Goal: Transaction & Acquisition: Purchase product/service

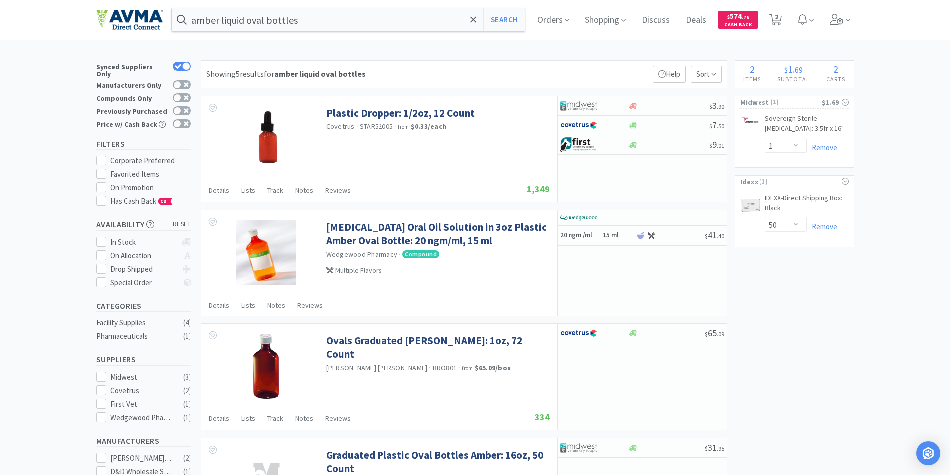
select select "1"
select select "50"
click at [313, 19] on input "amber liquid oval bottles" at bounding box center [349, 19] width 354 height 23
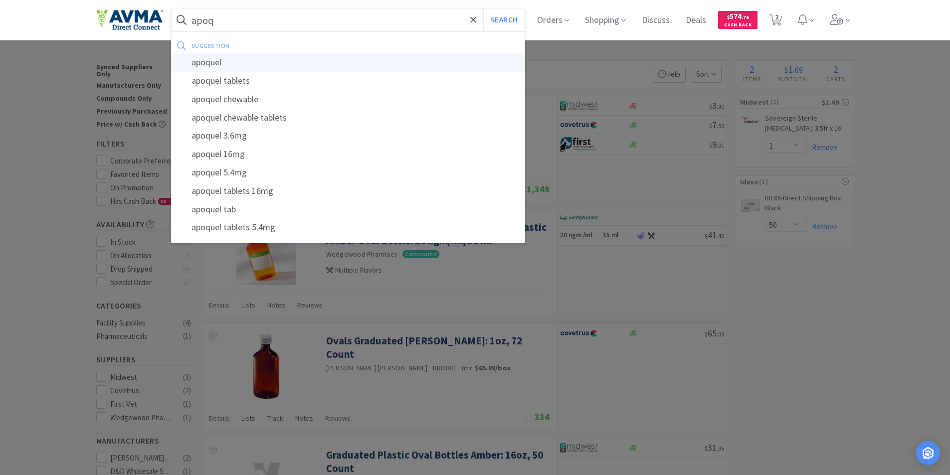
click at [215, 59] on div "apoquel" at bounding box center [349, 62] width 354 height 18
type input "apoquel"
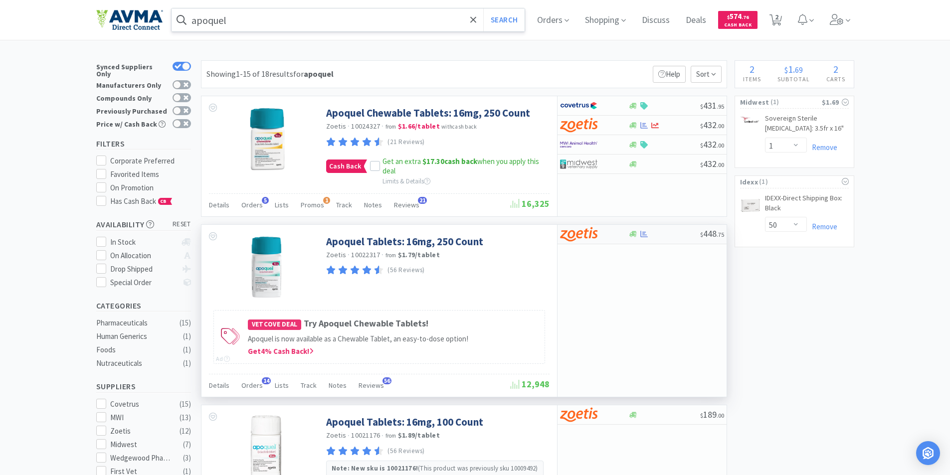
click at [582, 231] on img at bounding box center [578, 234] width 37 height 15
select select "1"
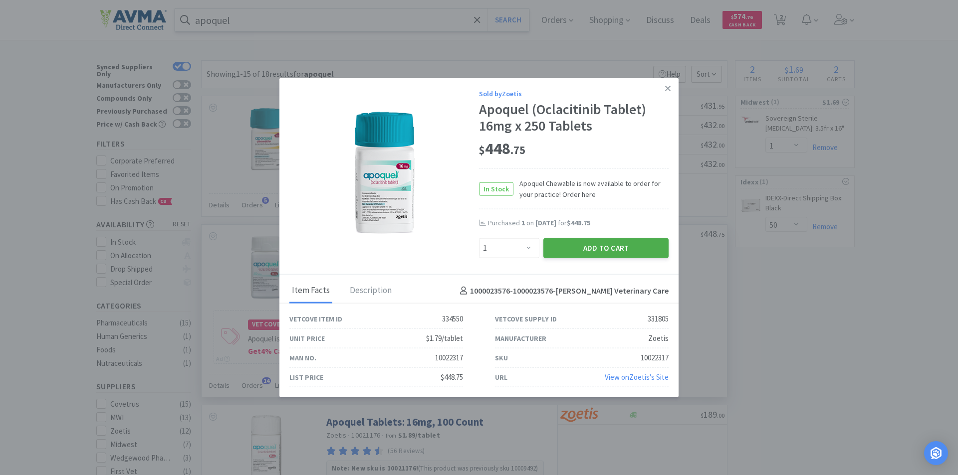
click at [592, 245] on button "Add to Cart" at bounding box center [605, 248] width 125 height 20
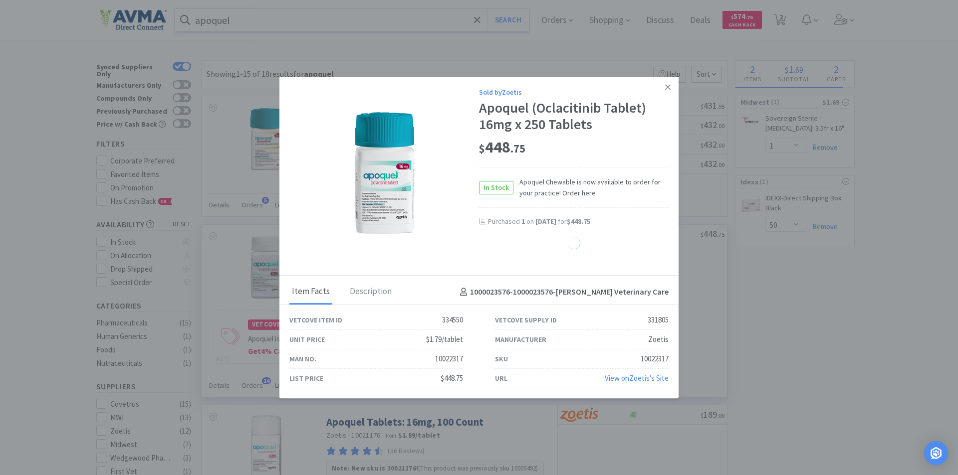
select select "1"
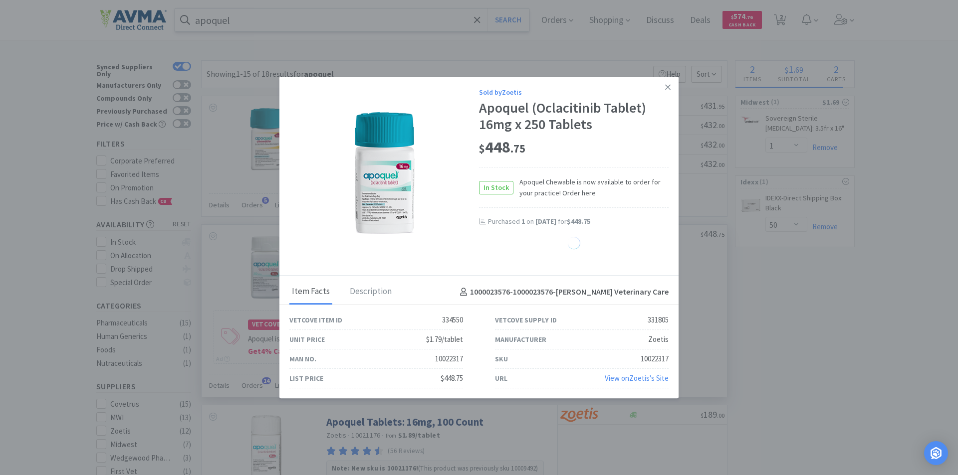
select select "1"
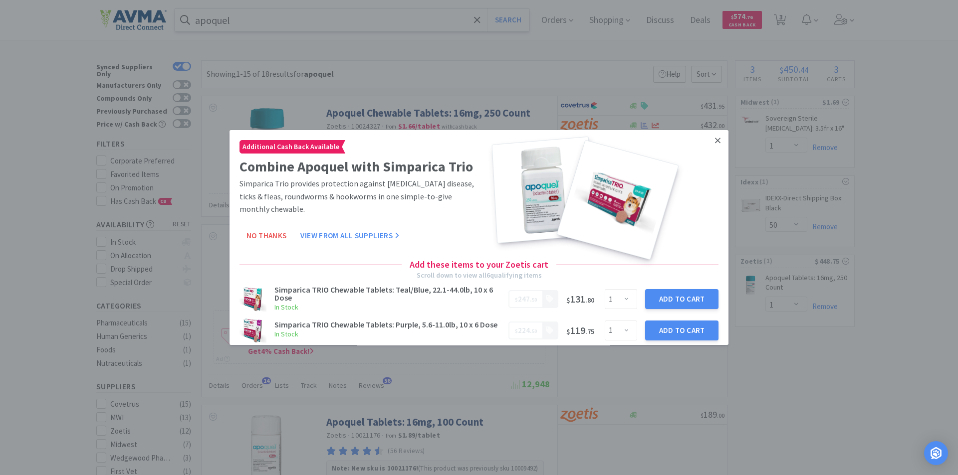
click at [715, 141] on icon at bounding box center [717, 140] width 5 height 5
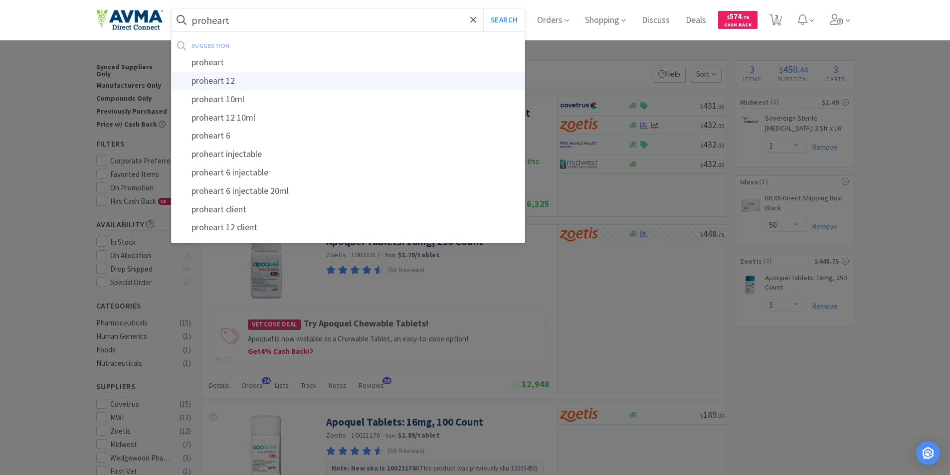
click at [213, 81] on div "proheart 12" at bounding box center [349, 81] width 354 height 18
type input "proheart 12"
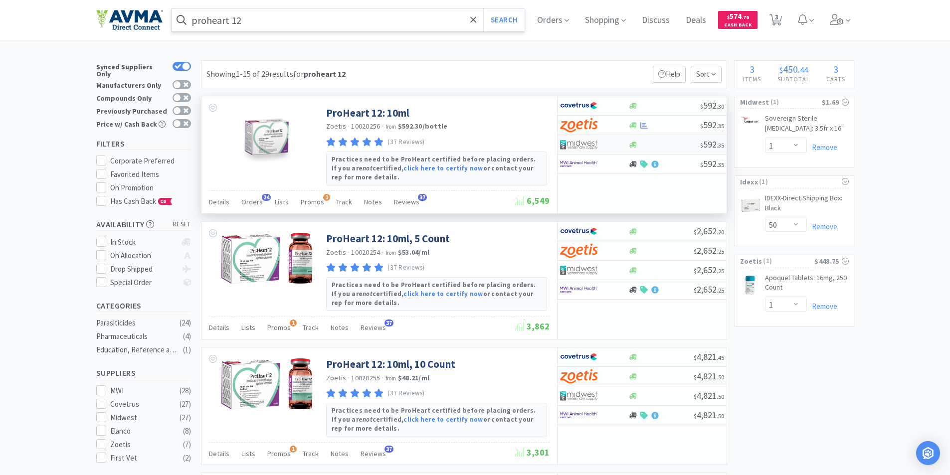
click at [576, 142] on img at bounding box center [578, 144] width 37 height 15
select select "1"
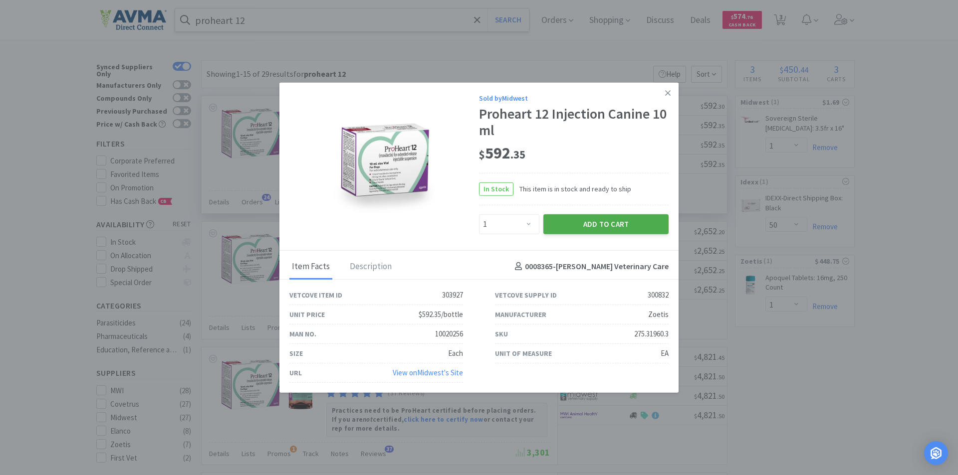
click at [599, 216] on button "Add to Cart" at bounding box center [605, 224] width 125 height 20
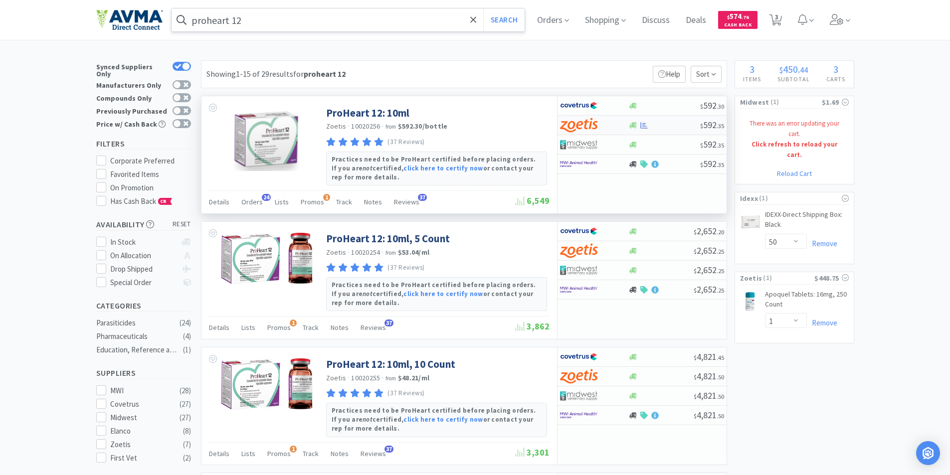
click at [576, 123] on img at bounding box center [578, 125] width 37 height 15
select select "1"
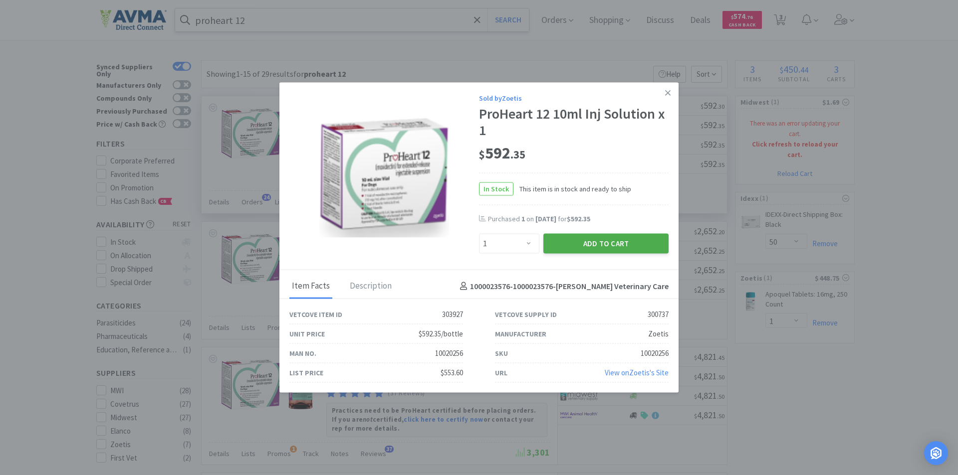
click at [591, 243] on button "Add to Cart" at bounding box center [605, 244] width 125 height 20
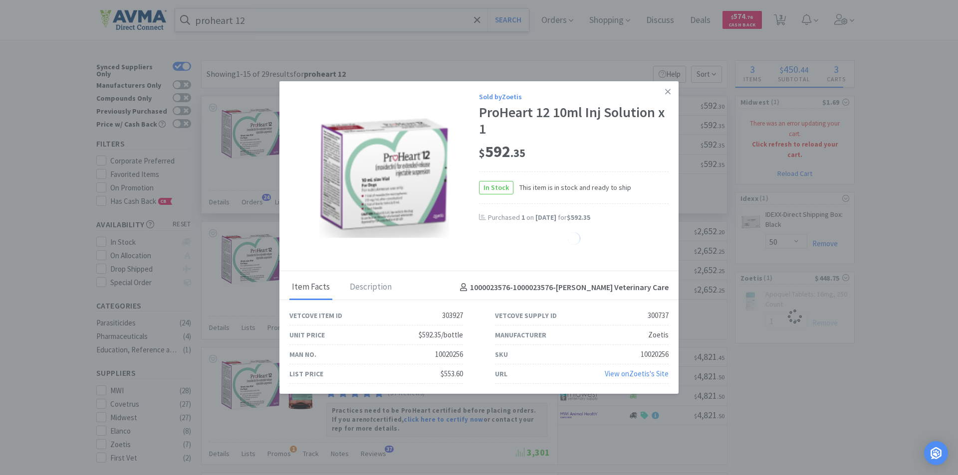
select select "1"
select select "10"
select select "5"
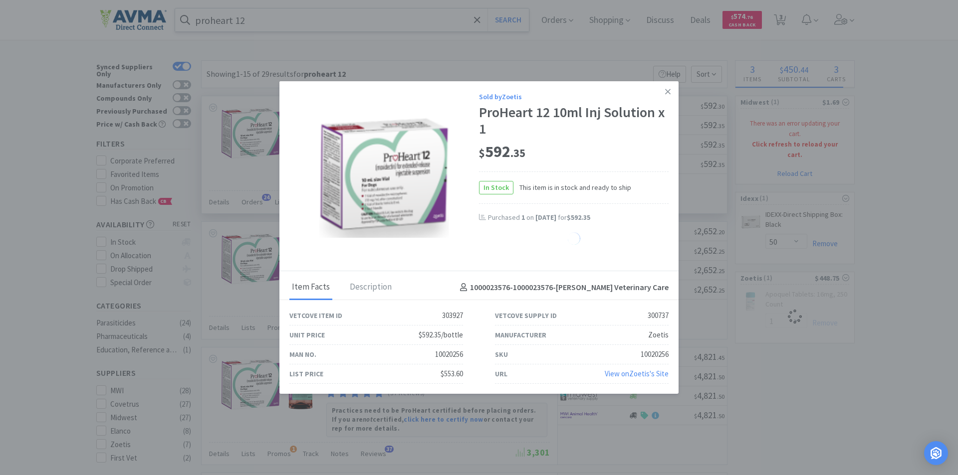
select select "10"
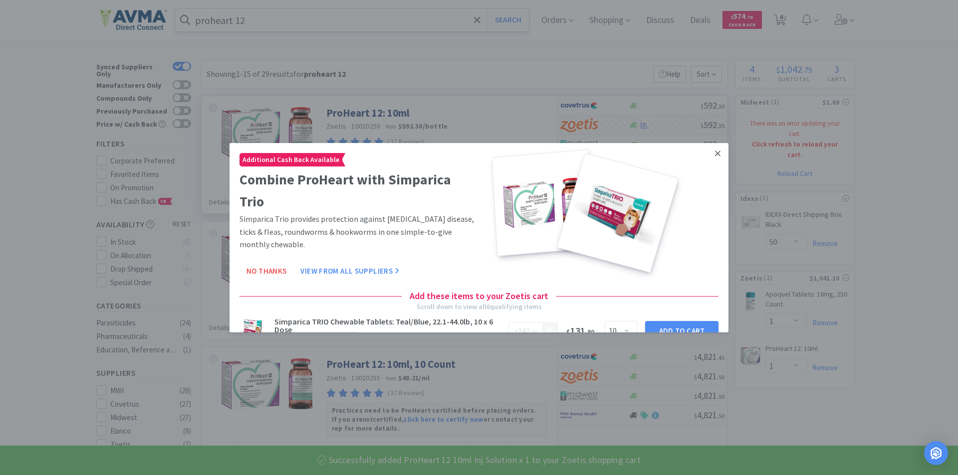
click at [715, 152] on icon at bounding box center [717, 153] width 5 height 5
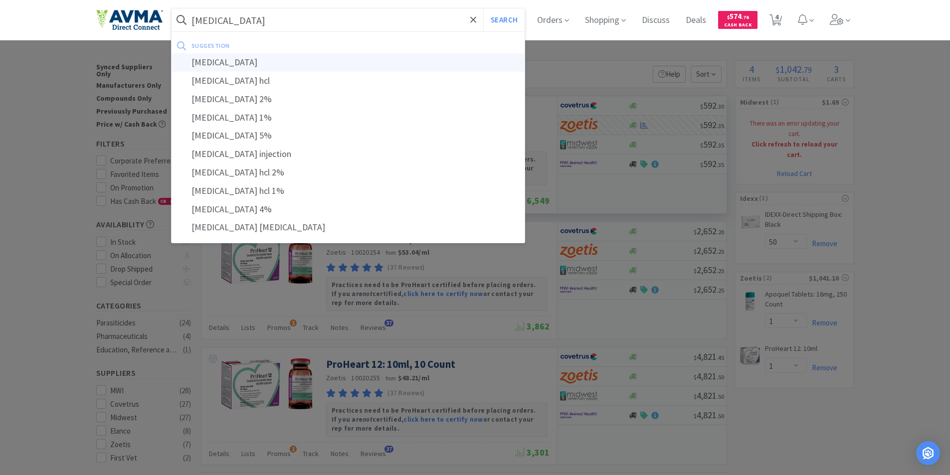
type input "[MEDICAL_DATA]"
click at [205, 60] on div "[MEDICAL_DATA]" at bounding box center [349, 62] width 354 height 18
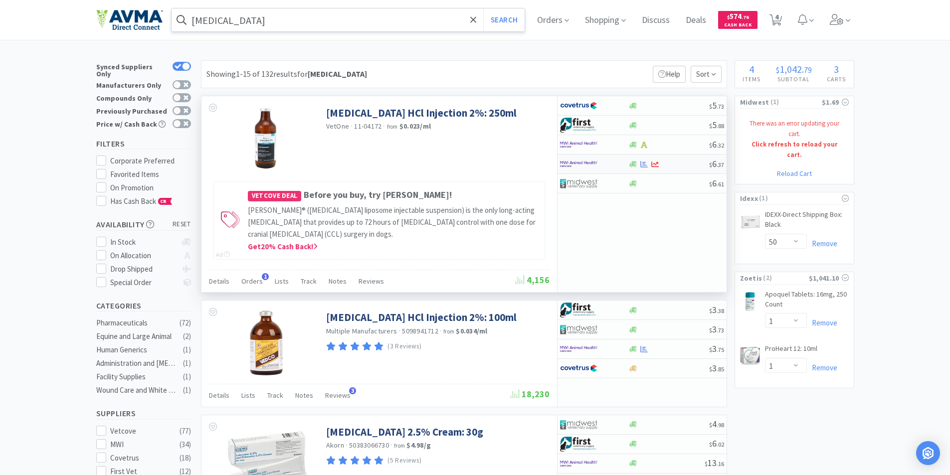
click at [568, 164] on img at bounding box center [578, 164] width 37 height 15
select select "1"
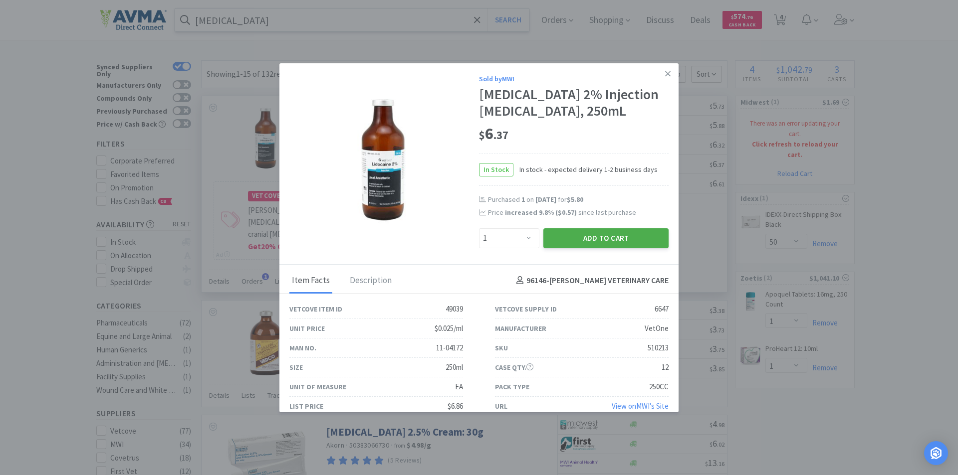
click at [577, 231] on button "Add to Cart" at bounding box center [605, 238] width 125 height 20
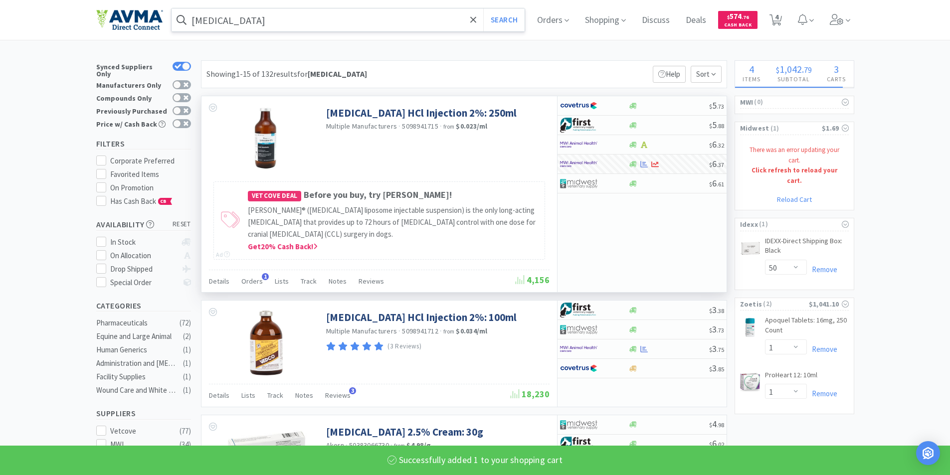
select select "1"
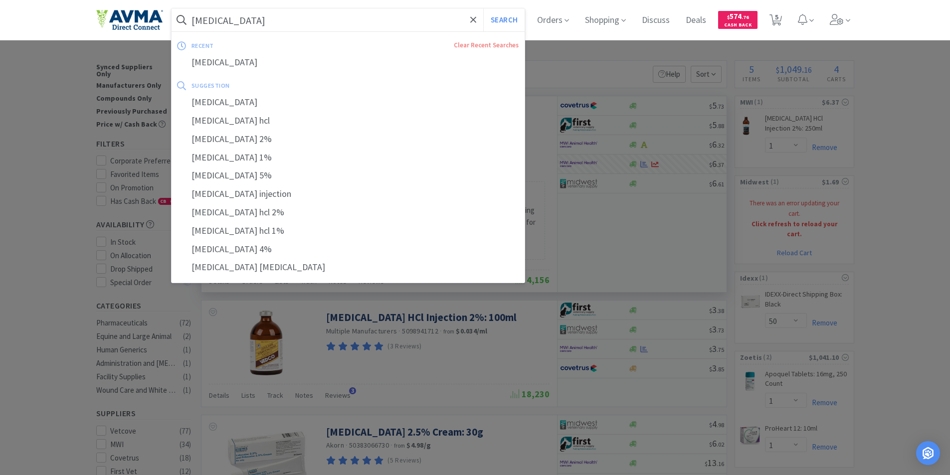
click at [283, 25] on input "[MEDICAL_DATA]" at bounding box center [349, 19] width 354 height 23
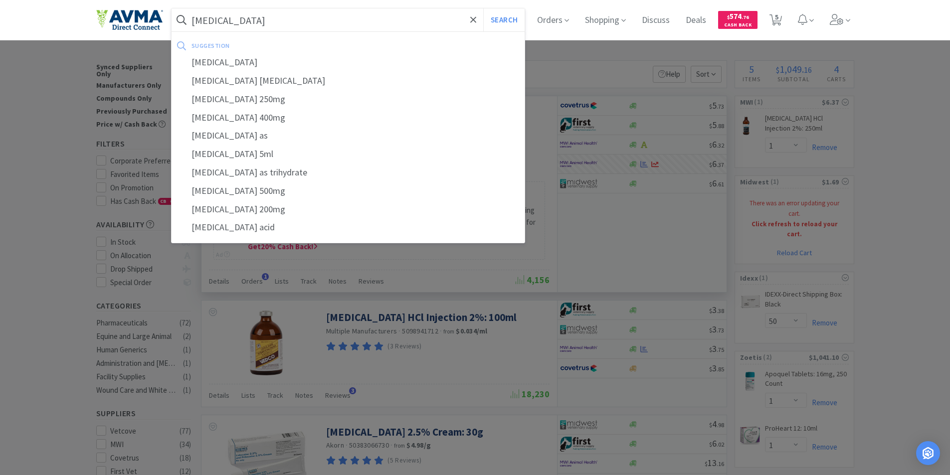
type input "[MEDICAL_DATA]"
click at [483, 8] on button "Search" at bounding box center [503, 19] width 41 height 23
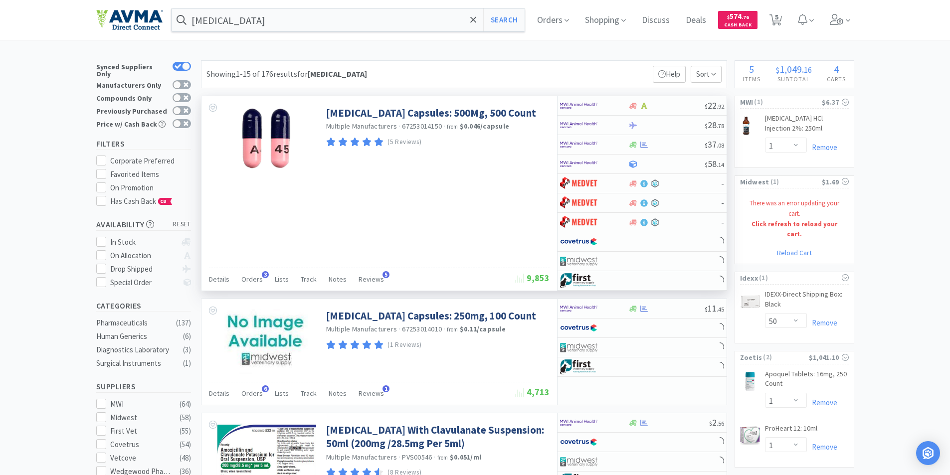
scroll to position [150, 0]
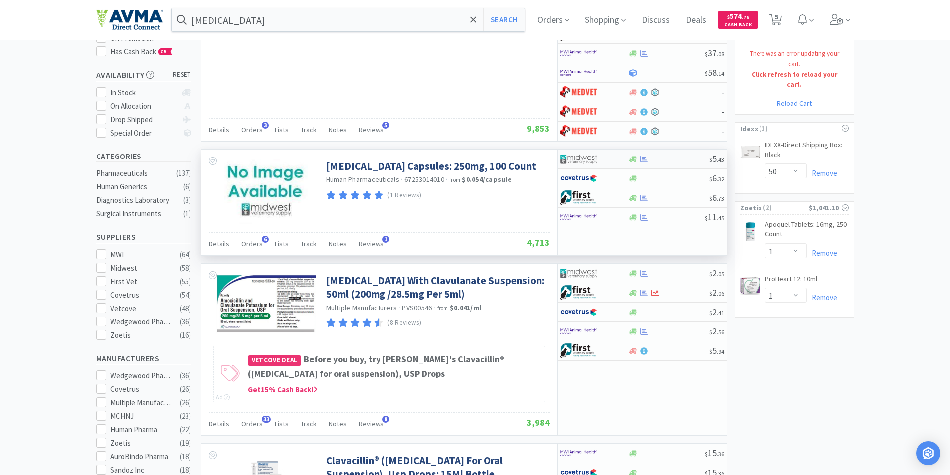
click at [580, 158] on img at bounding box center [578, 159] width 37 height 15
select select "1"
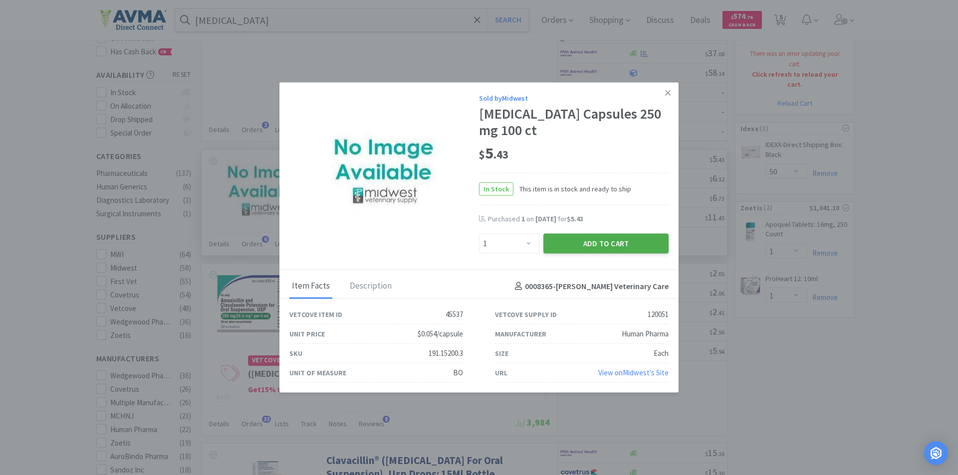
click at [590, 240] on button "Add to Cart" at bounding box center [605, 244] width 125 height 20
select select "1"
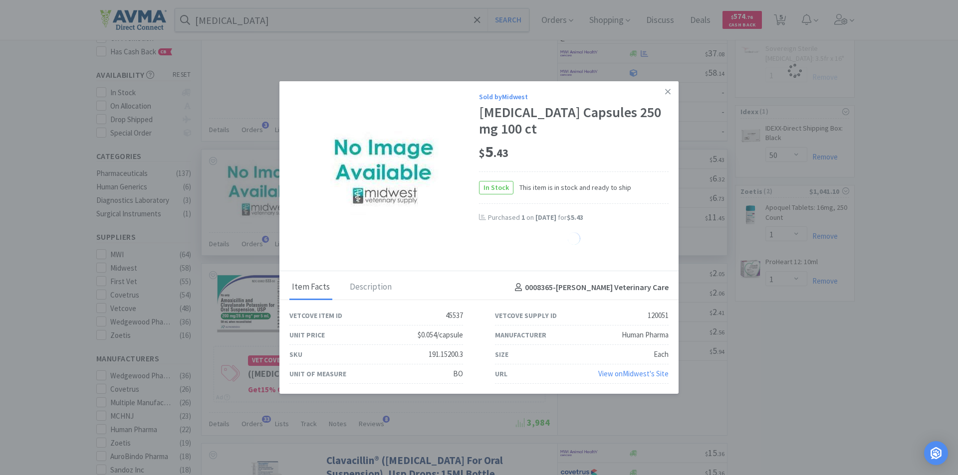
select select "1"
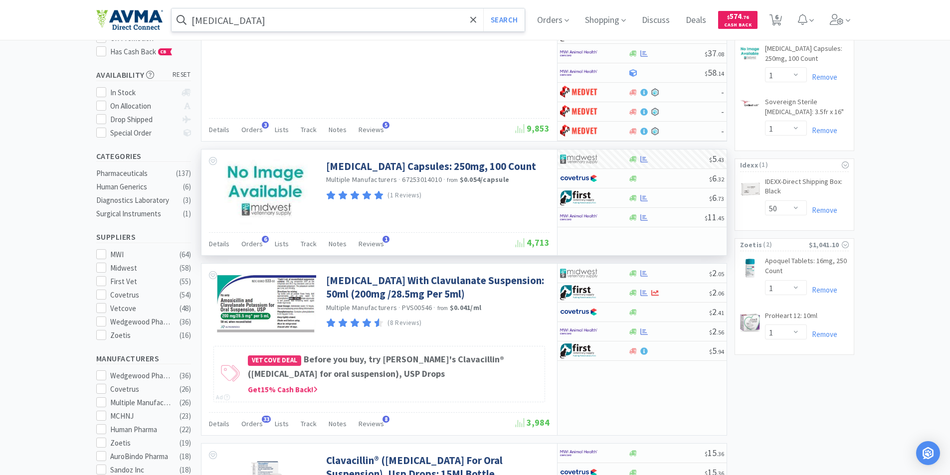
click at [285, 17] on input "[MEDICAL_DATA]" at bounding box center [349, 19] width 354 height 23
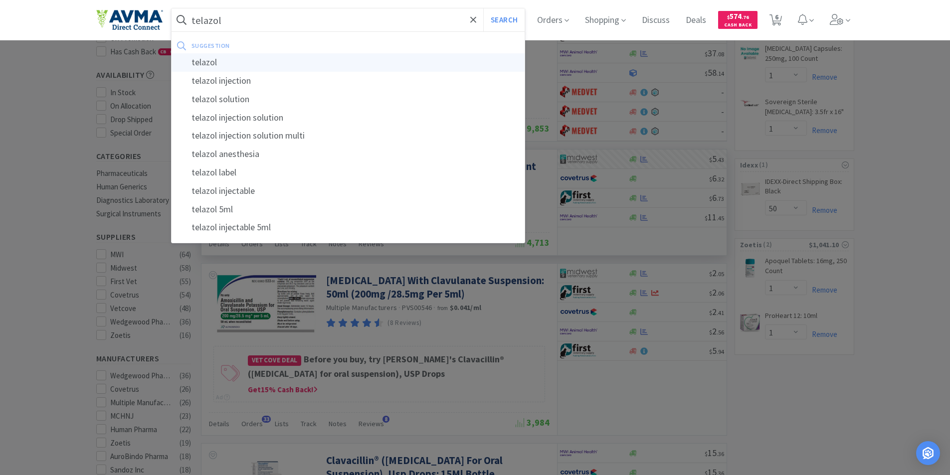
type input "telazol"
click at [204, 61] on div "telazol" at bounding box center [349, 62] width 354 height 18
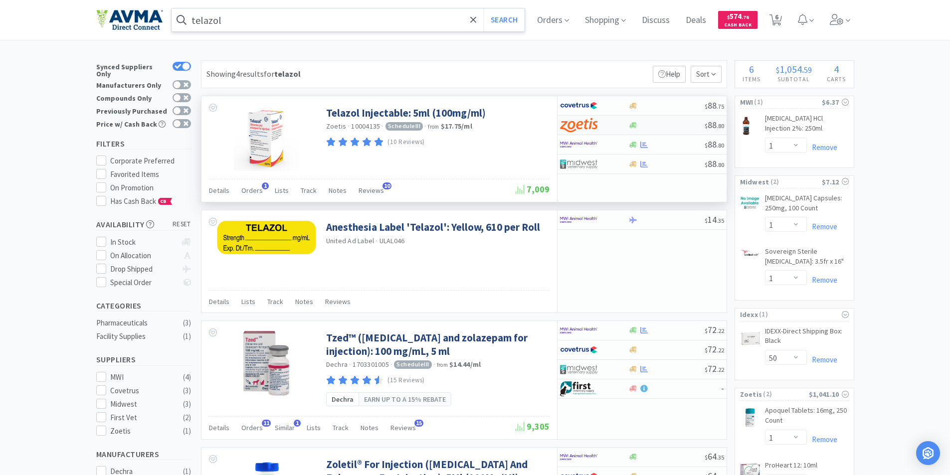
click at [578, 123] on img at bounding box center [578, 125] width 37 height 15
select select "1"
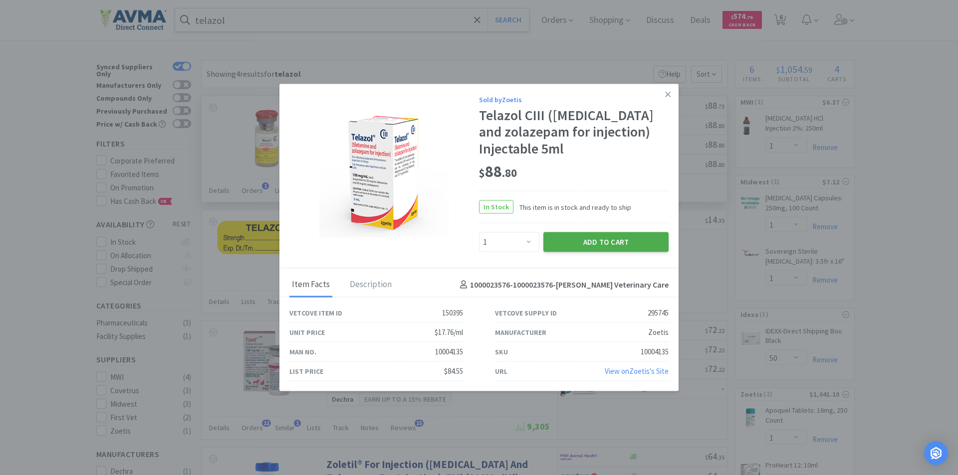
click at [585, 241] on button "Add to Cart" at bounding box center [605, 242] width 125 height 20
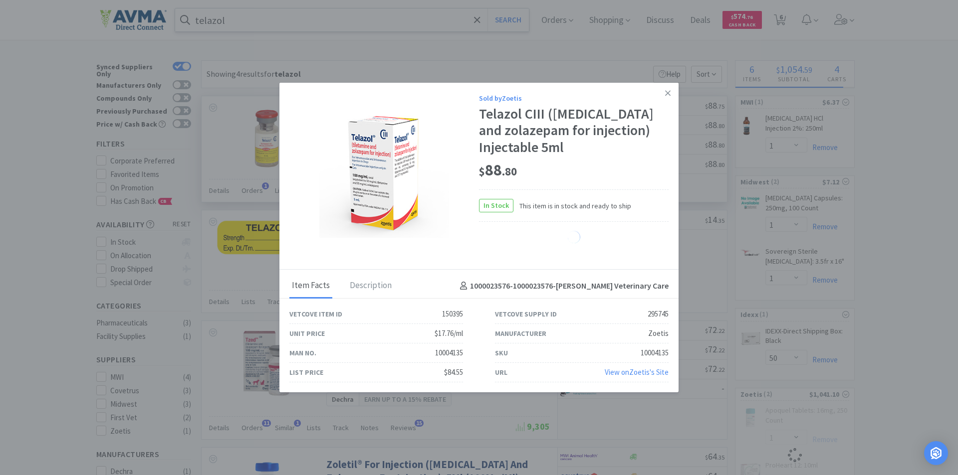
select select "1"
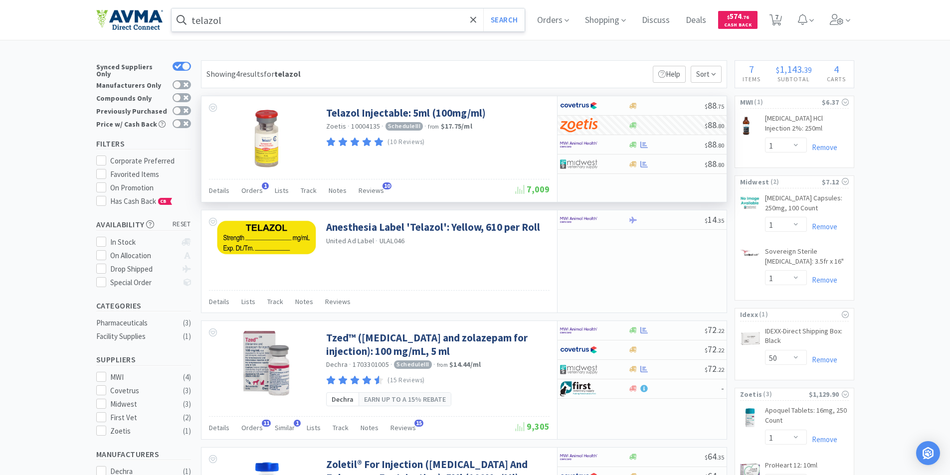
drag, startPoint x: 305, startPoint y: 24, endPoint x: 306, endPoint y: 17, distance: 6.6
click at [305, 23] on input "telazol" at bounding box center [349, 19] width 354 height 23
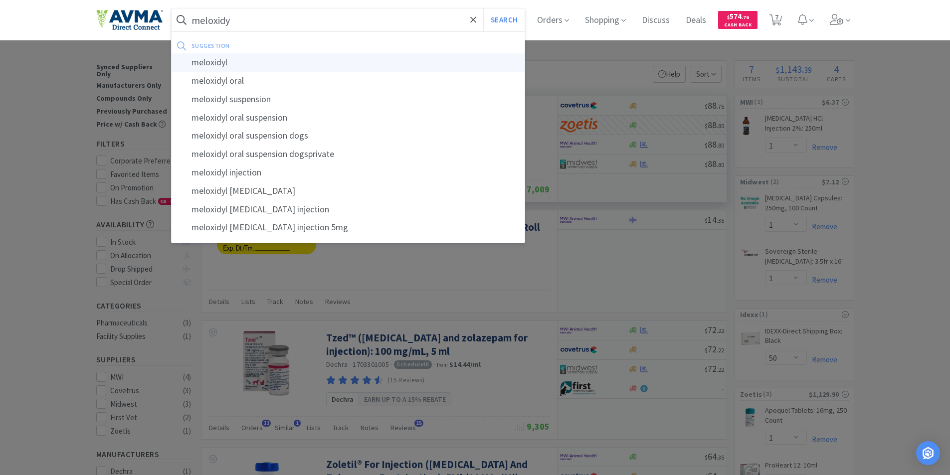
click at [198, 66] on div "meloxidyl" at bounding box center [349, 62] width 354 height 18
type input "meloxidyl"
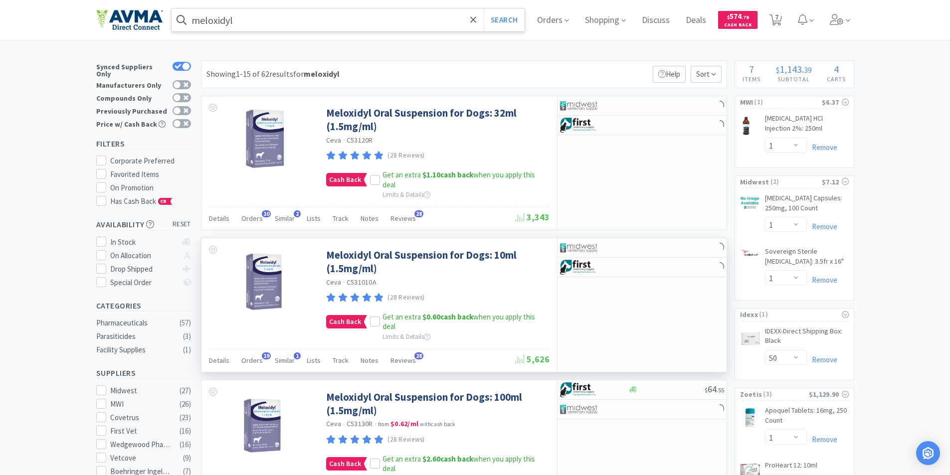
scroll to position [100, 0]
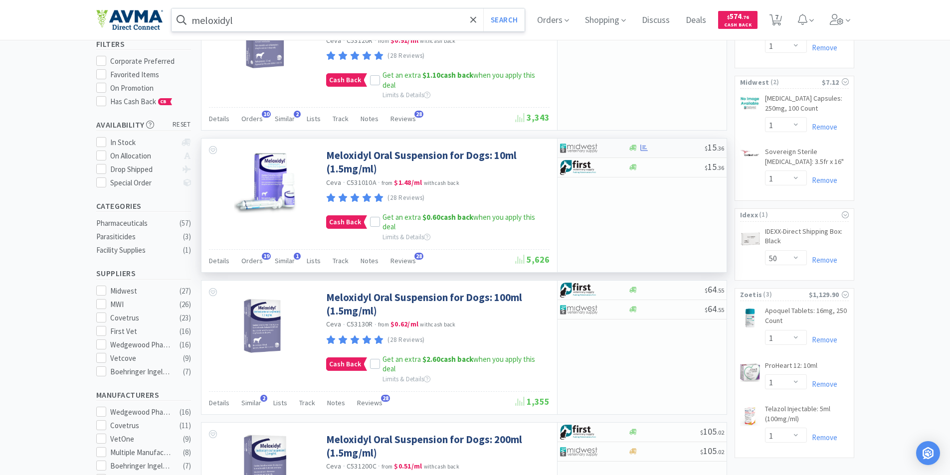
click at [577, 147] on img at bounding box center [578, 148] width 37 height 15
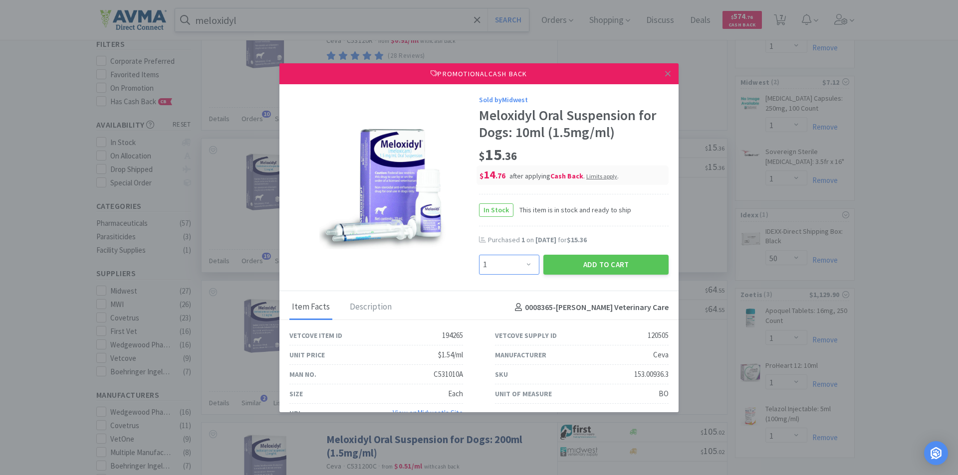
click at [523, 263] on select "Enter Quantity 1 2 3 4 5 6 7 8 9 10 11 12 13 14 15 16 17 18 19 20 Enter Quantity" at bounding box center [509, 265] width 60 height 20
select select "2"
click at [479, 255] on select "Enter Quantity 1 2 3 4 5 6 7 8 9 10 11 12 13 14 15 16 17 18 19 20 Enter Quantity" at bounding box center [509, 265] width 60 height 20
click at [589, 262] on button "Add to Cart" at bounding box center [605, 265] width 125 height 20
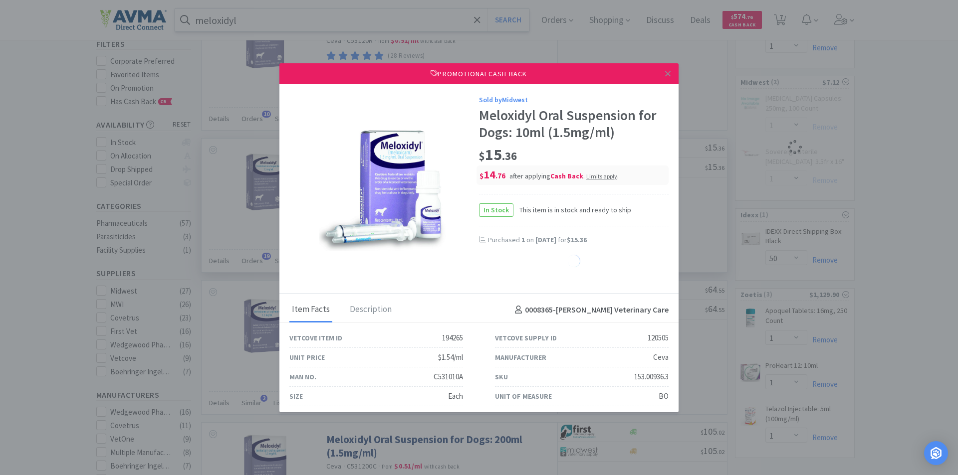
select select "2"
select select "1"
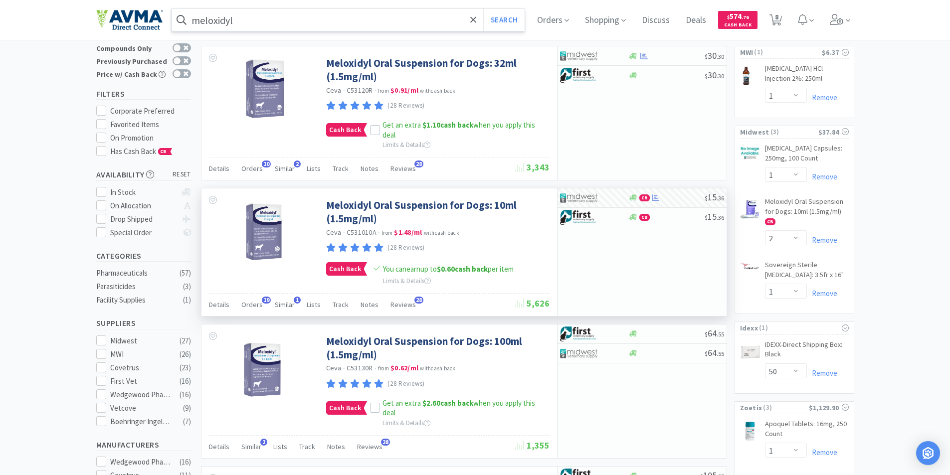
scroll to position [0, 0]
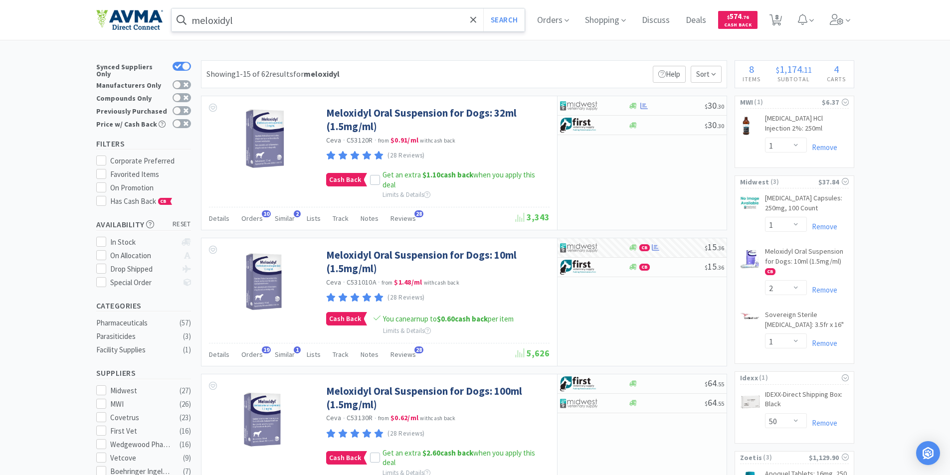
click at [250, 20] on input "meloxidyl" at bounding box center [349, 19] width 354 height 23
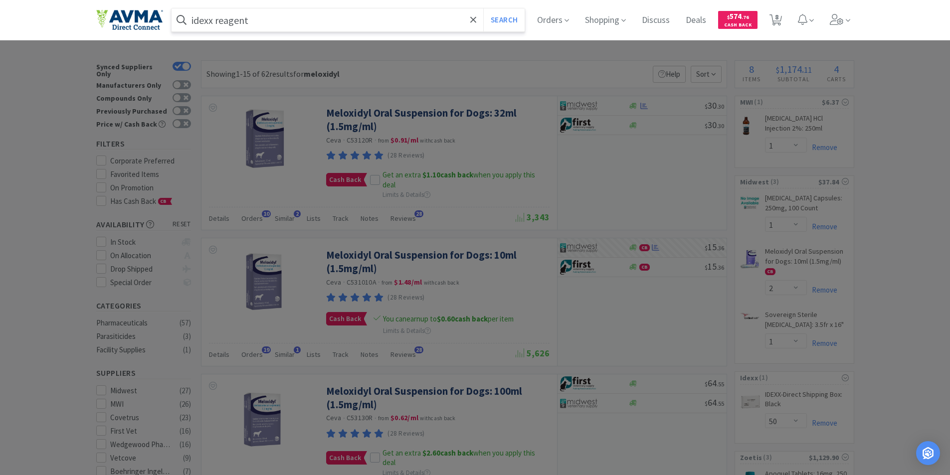
type input "idexx reagent"
click at [483, 8] on button "Search" at bounding box center [503, 19] width 41 height 23
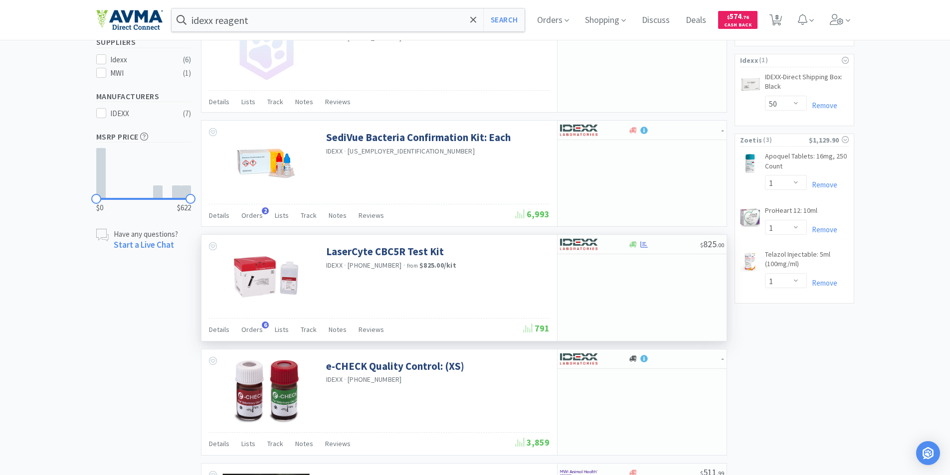
scroll to position [327, 0]
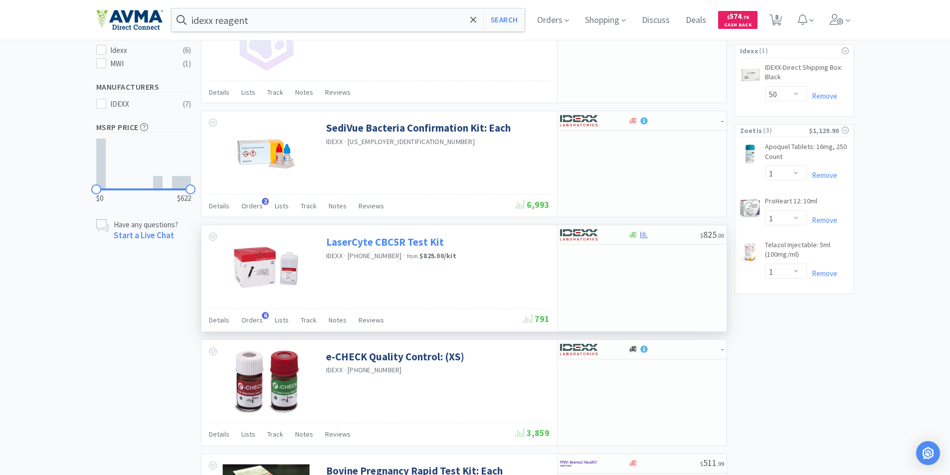
click at [379, 240] on link "LaserCyte CBC5R Test Kit" at bounding box center [385, 241] width 118 height 13
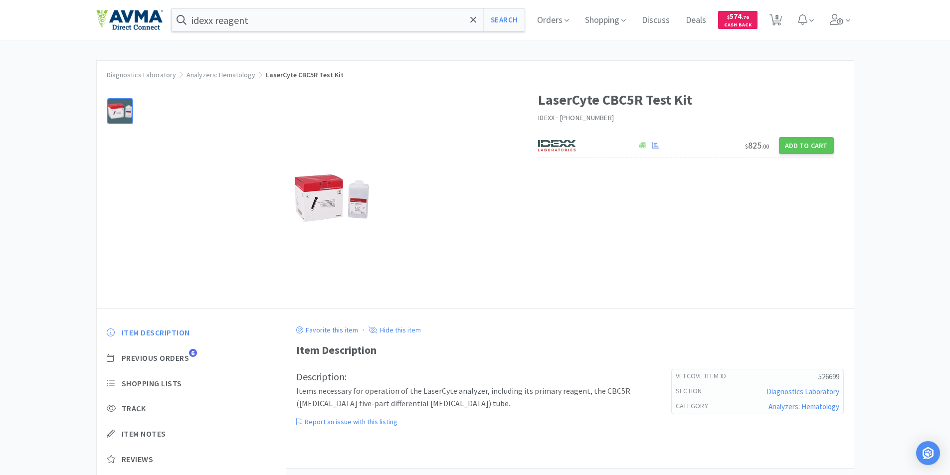
scroll to position [45, 0]
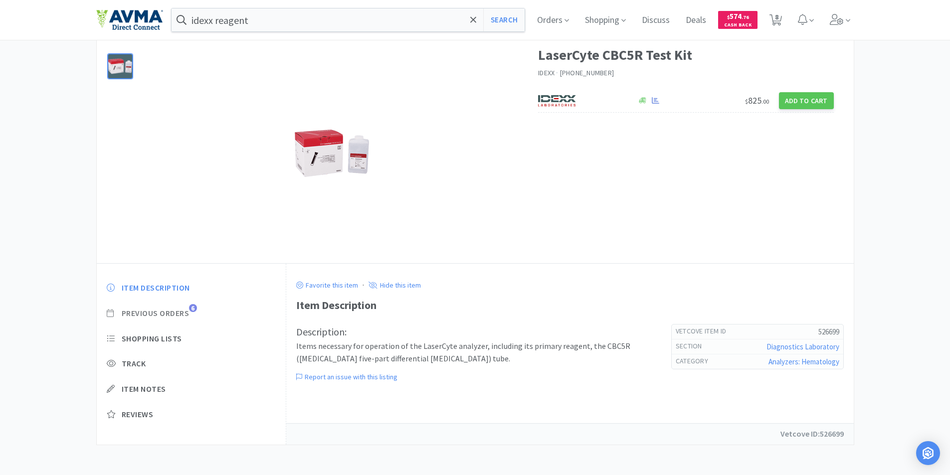
click at [162, 312] on span "Previous Orders" at bounding box center [156, 313] width 68 height 10
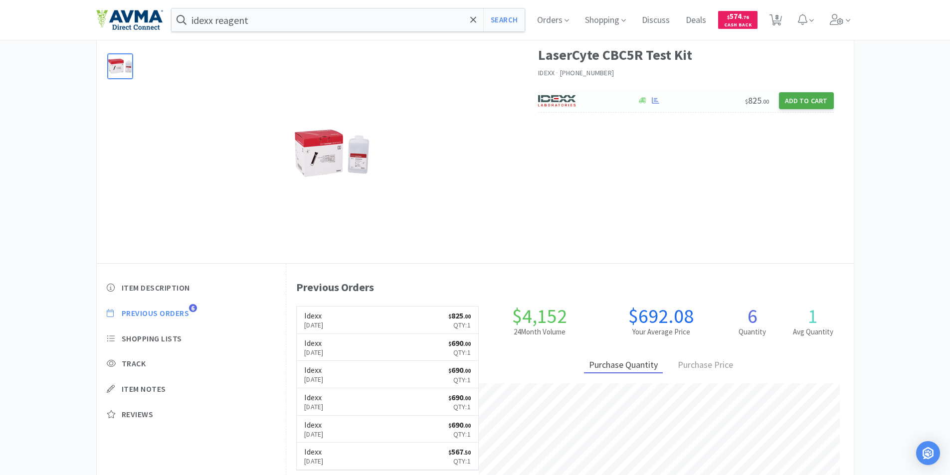
scroll to position [274, 567]
click at [798, 98] on button "Add to Cart" at bounding box center [806, 100] width 55 height 17
select select "1"
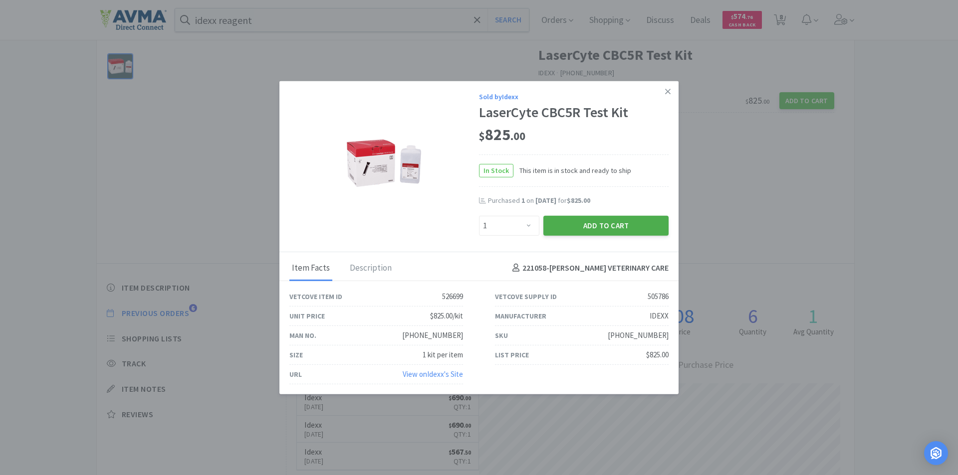
click at [593, 222] on button "Add to Cart" at bounding box center [605, 225] width 125 height 20
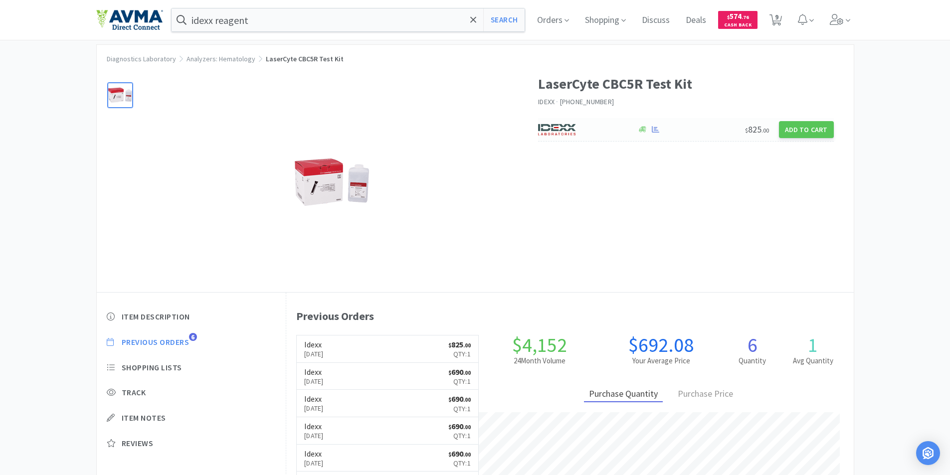
scroll to position [0, 0]
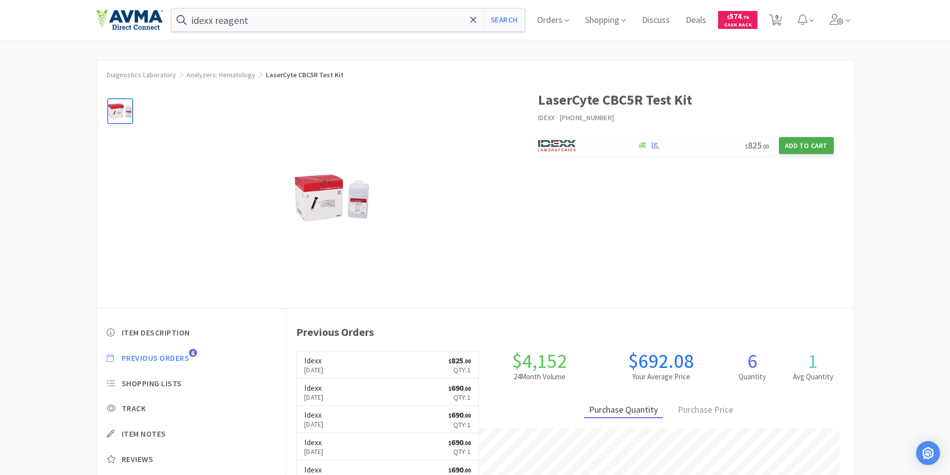
click at [801, 145] on button "Add to Cart" at bounding box center [806, 145] width 55 height 17
select select "1"
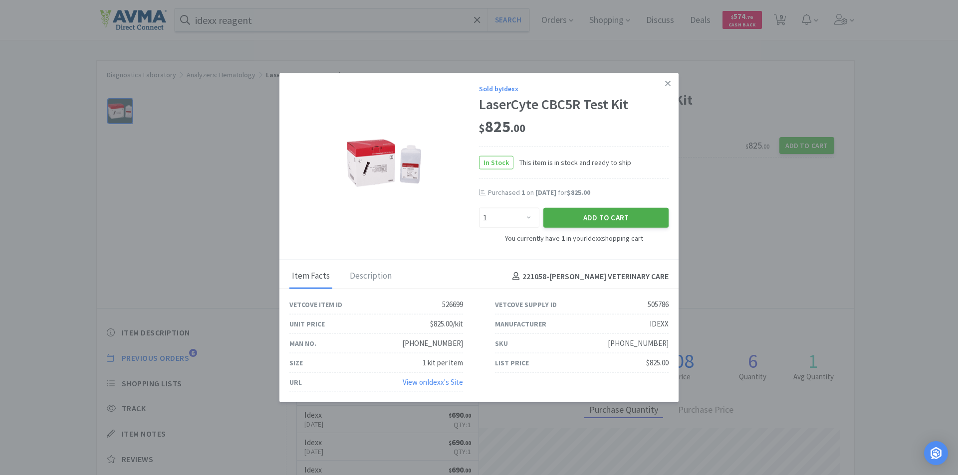
click at [589, 217] on button "Add to Cart" at bounding box center [605, 217] width 125 height 20
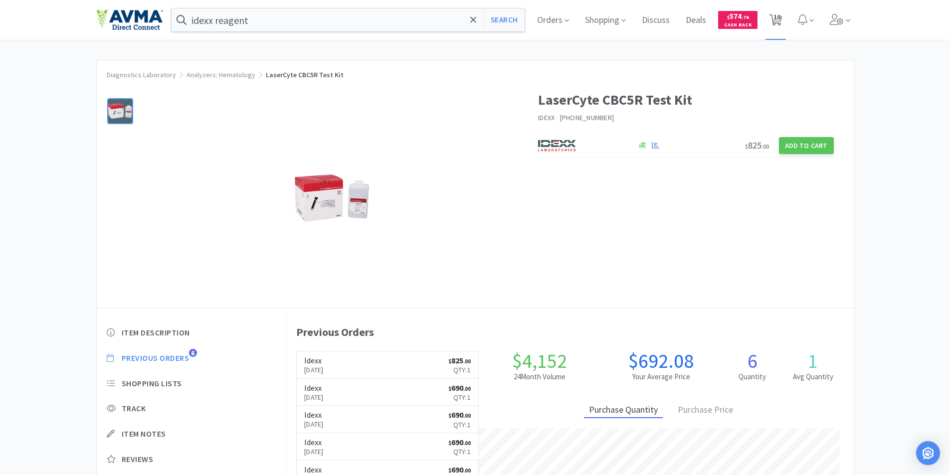
click at [781, 19] on span "10" at bounding box center [777, 17] width 7 height 40
select select "1"
select select "50"
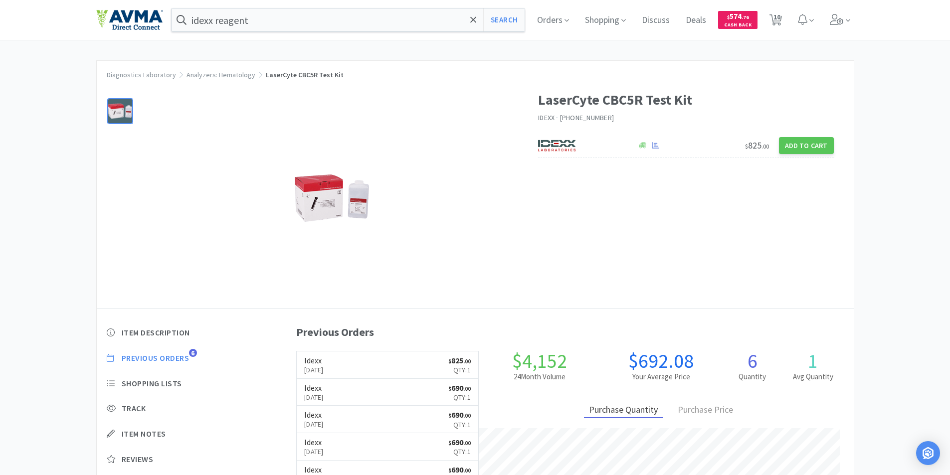
select select "1"
select select "2"
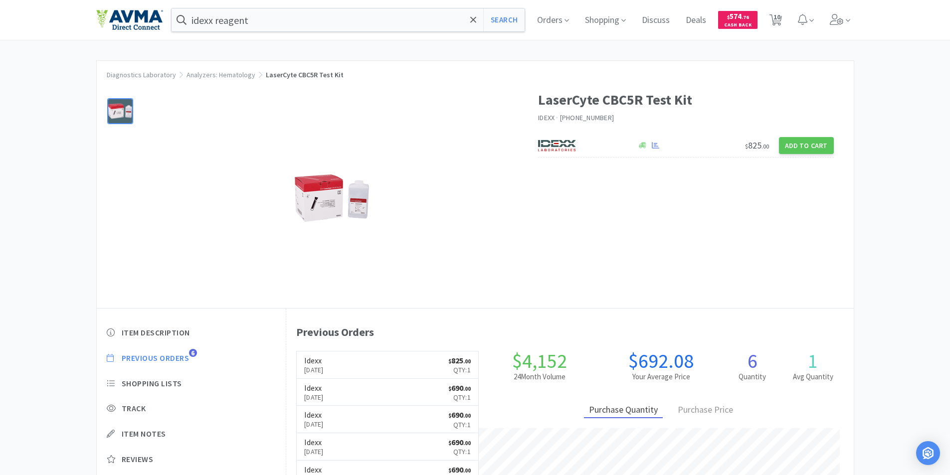
select select "1"
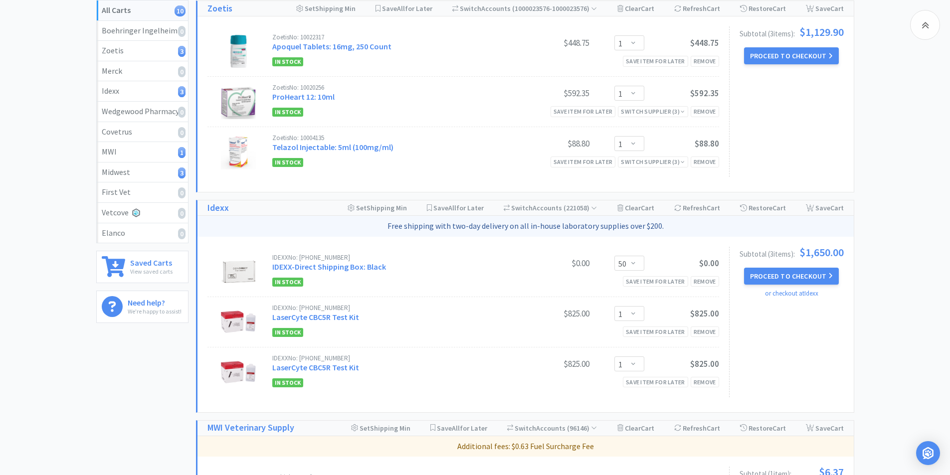
scroll to position [199, 0]
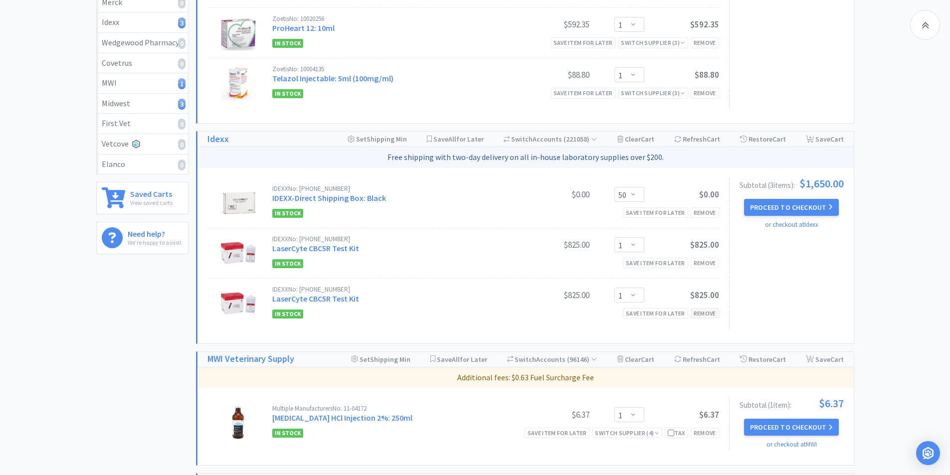
click at [705, 312] on div "Remove" at bounding box center [705, 313] width 28 height 10
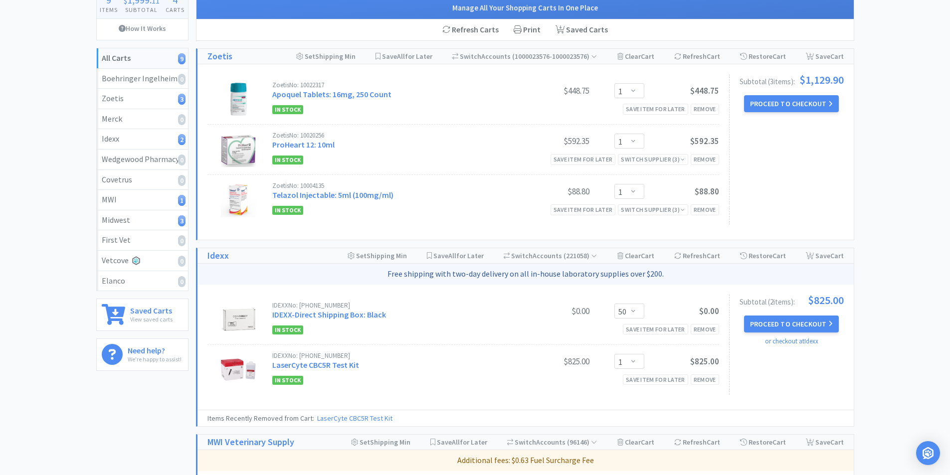
scroll to position [100, 0]
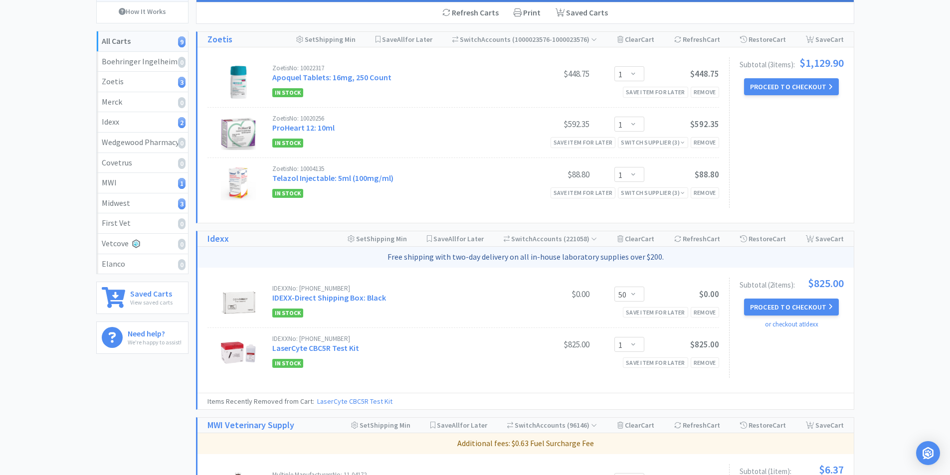
click at [786, 306] on button "Proceed to Checkout" at bounding box center [791, 307] width 95 height 17
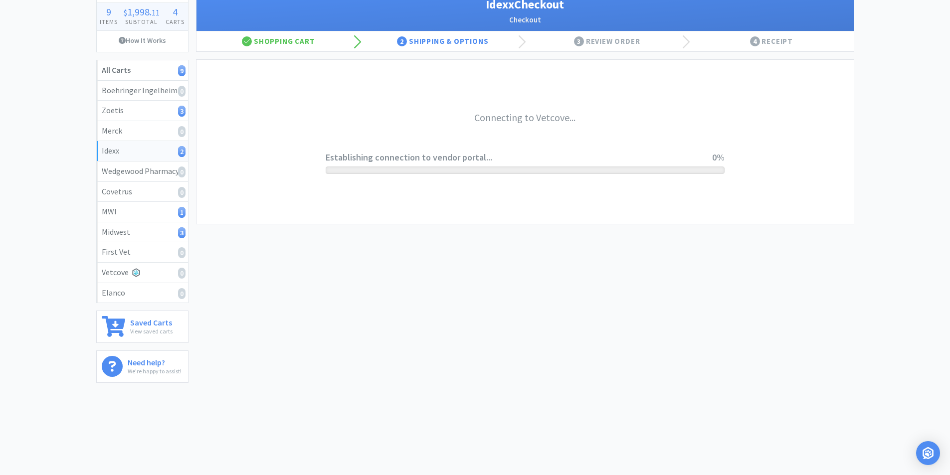
scroll to position [71, 0]
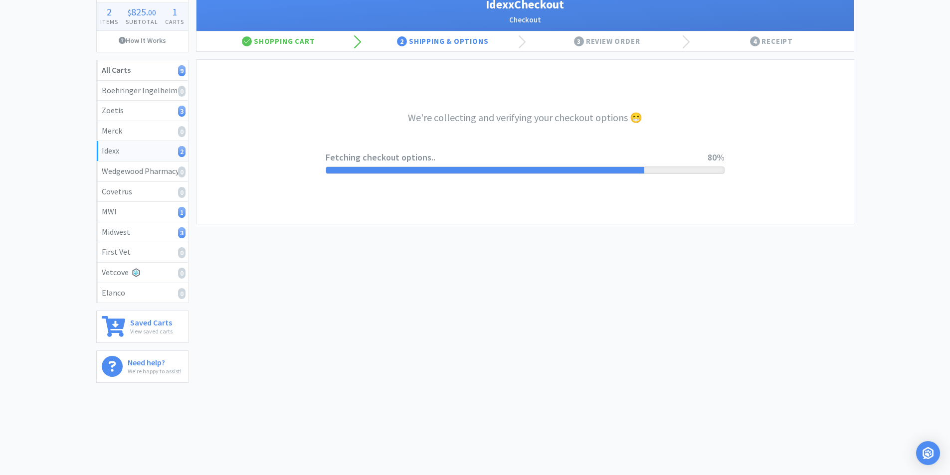
select select "904"
select select "003"
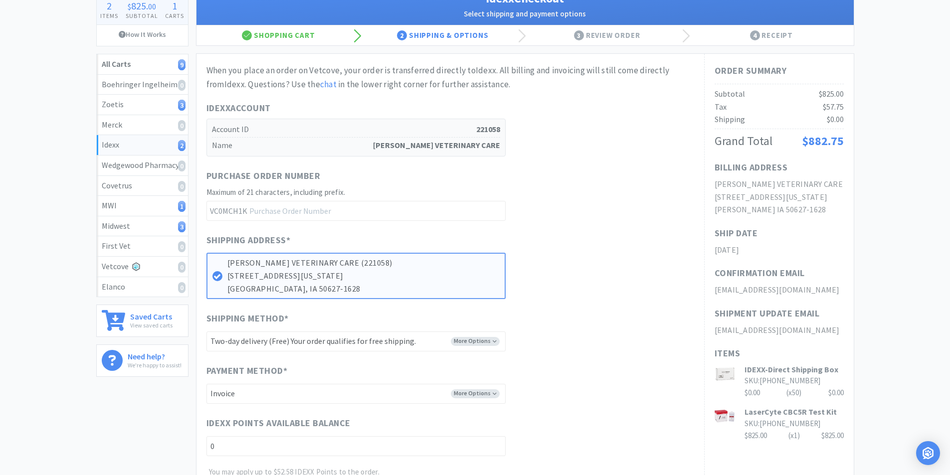
scroll to position [297, 0]
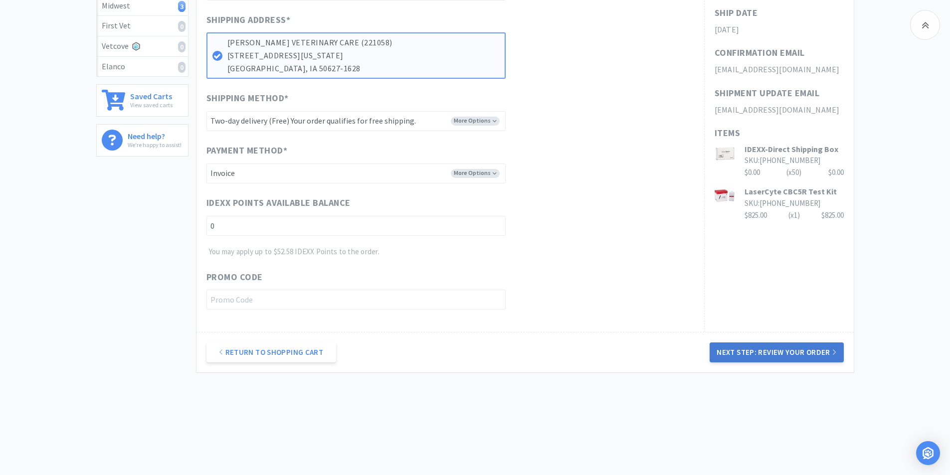
click at [775, 351] on button "Next Step: Review Your Order" at bounding box center [777, 353] width 134 height 20
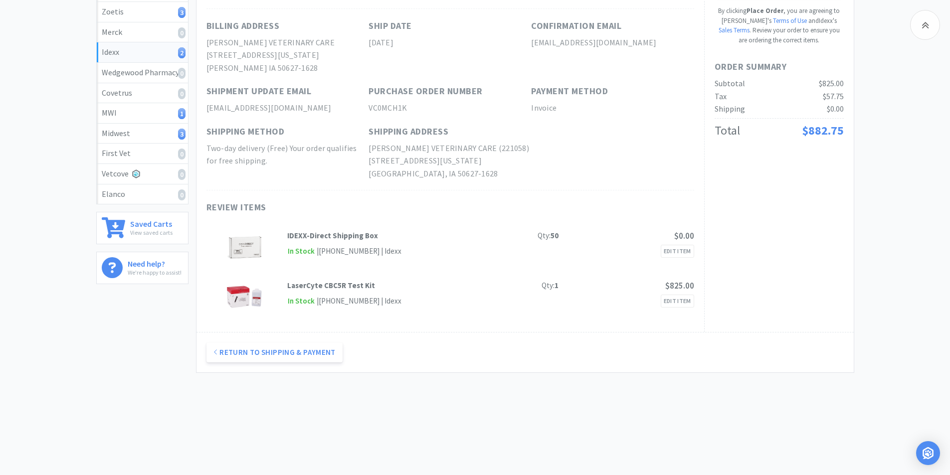
scroll to position [0, 0]
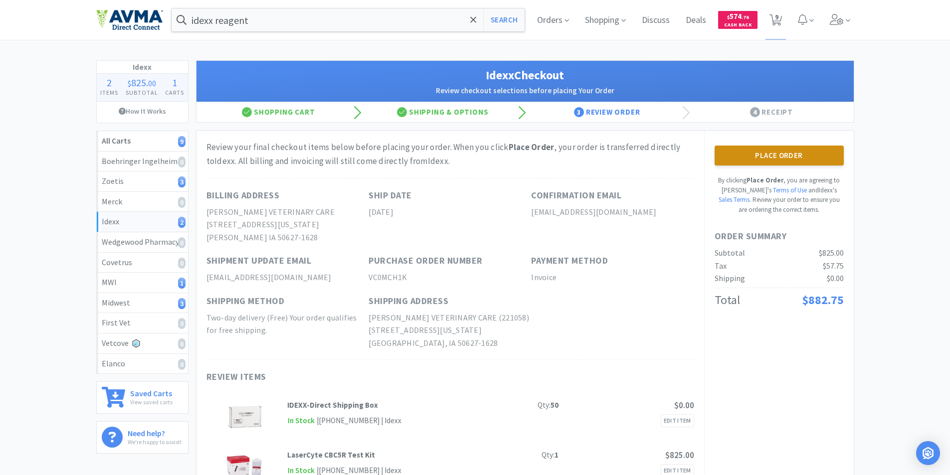
click at [773, 150] on button "Place Order" at bounding box center [779, 156] width 129 height 20
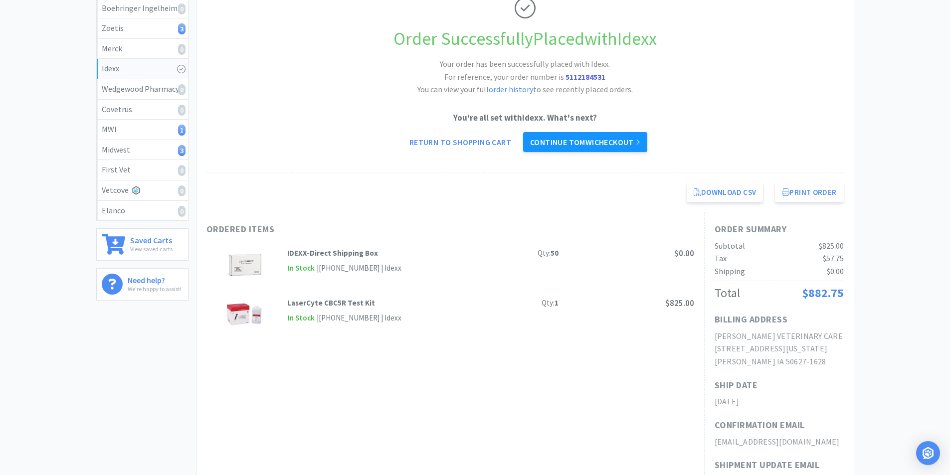
scroll to position [50, 0]
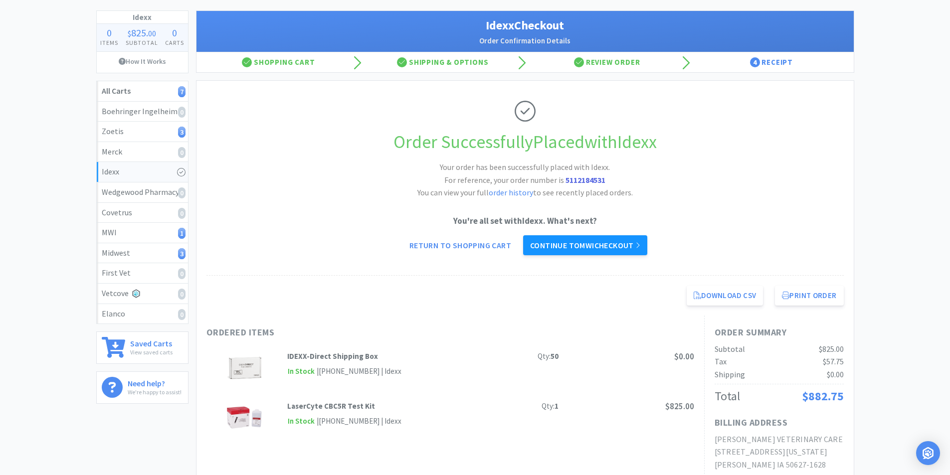
click at [575, 243] on link "Continue to MWI checkout" at bounding box center [585, 245] width 124 height 20
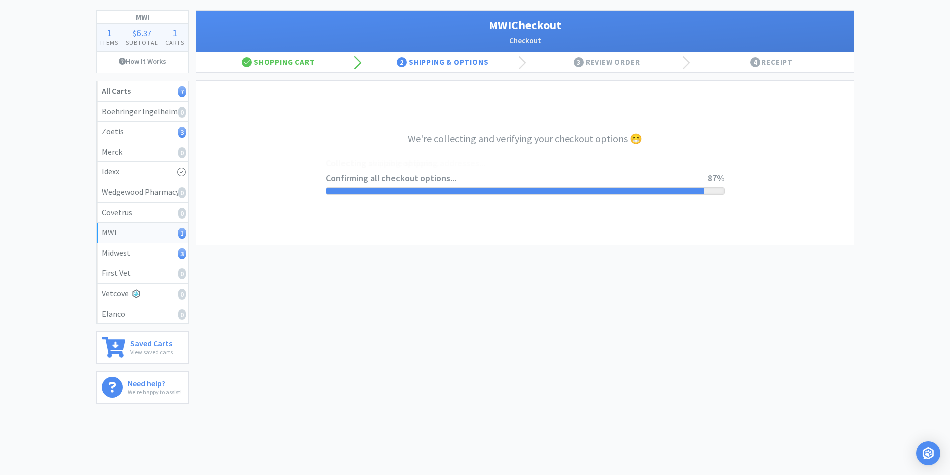
select select "STD_"
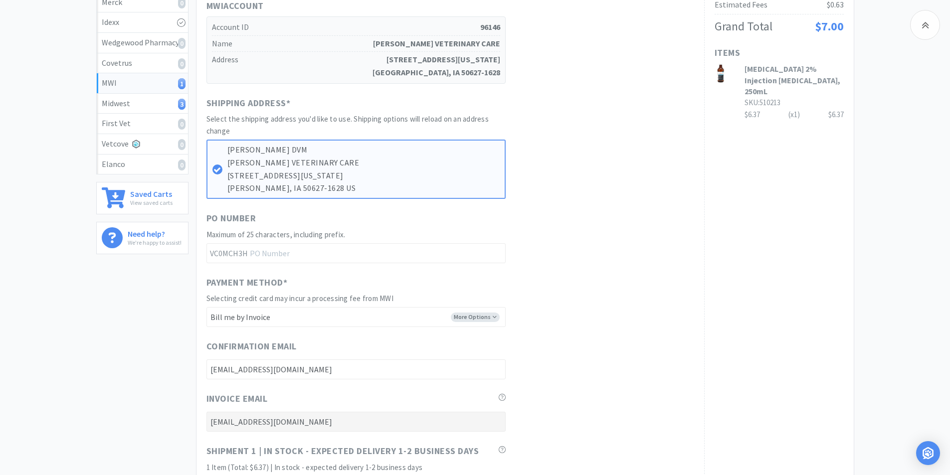
scroll to position [459, 0]
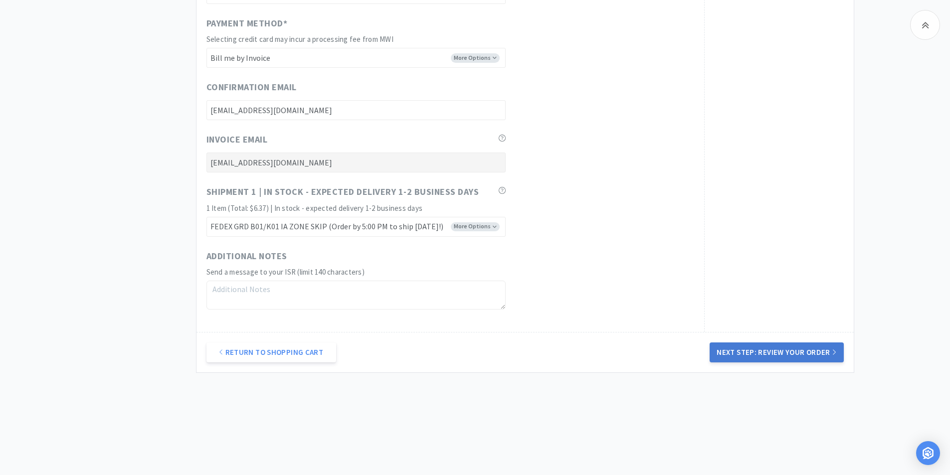
click at [769, 349] on button "Next Step: Review Your Order" at bounding box center [777, 353] width 134 height 20
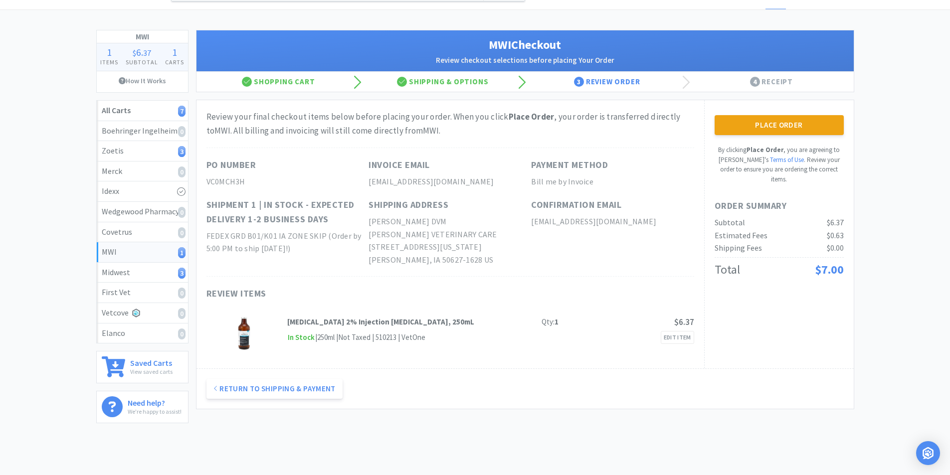
scroll to position [0, 0]
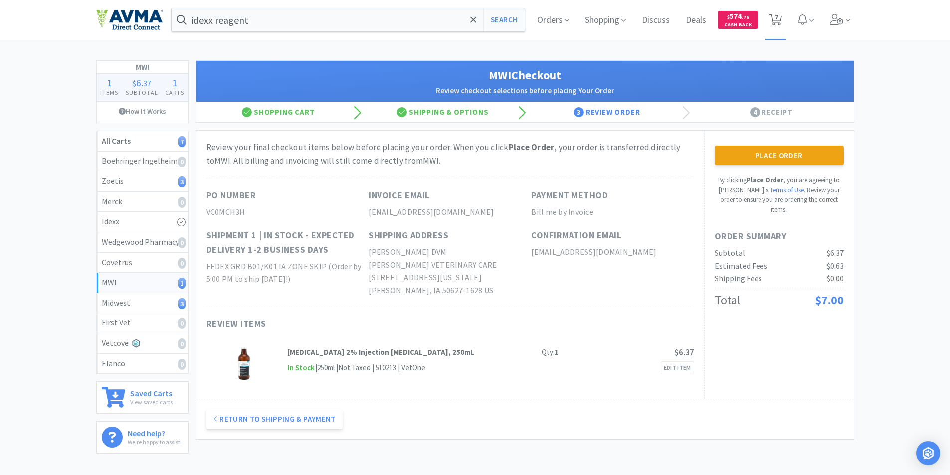
click at [777, 19] on span "7" at bounding box center [776, 17] width 3 height 40
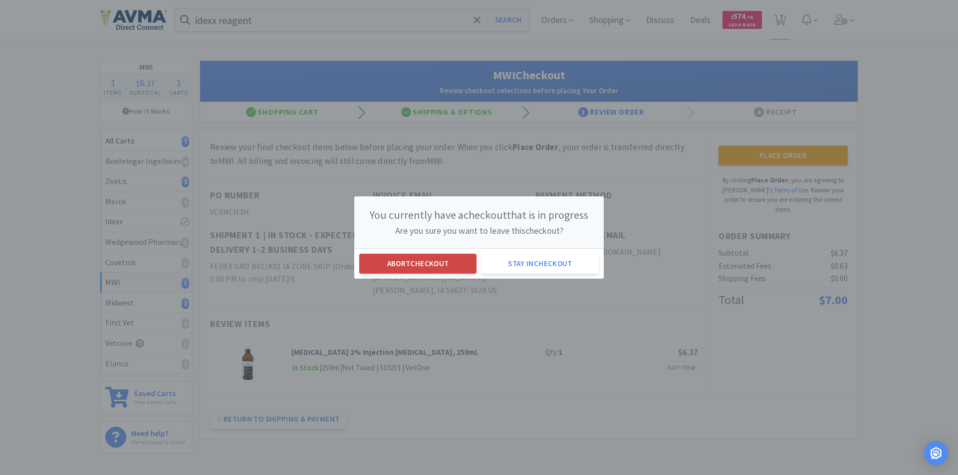
click at [397, 264] on button "Abort checkout" at bounding box center [417, 264] width 117 height 20
select select "1"
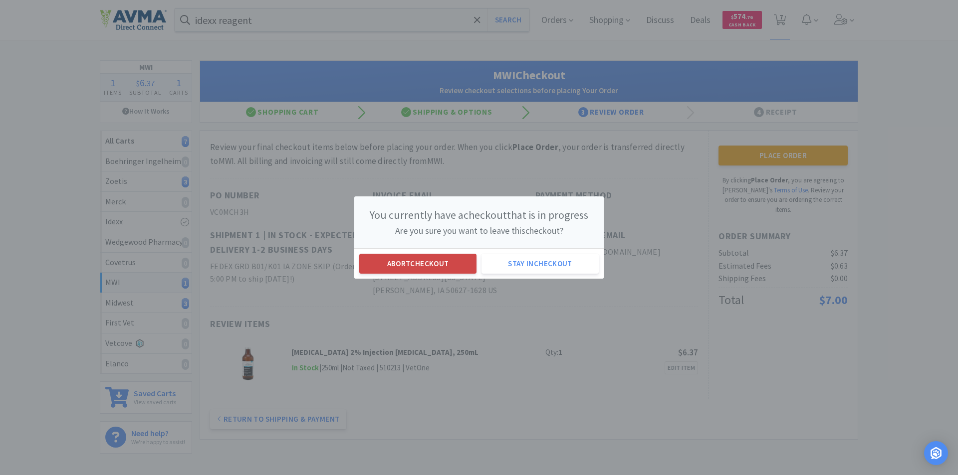
select select "1"
select select "2"
select select "1"
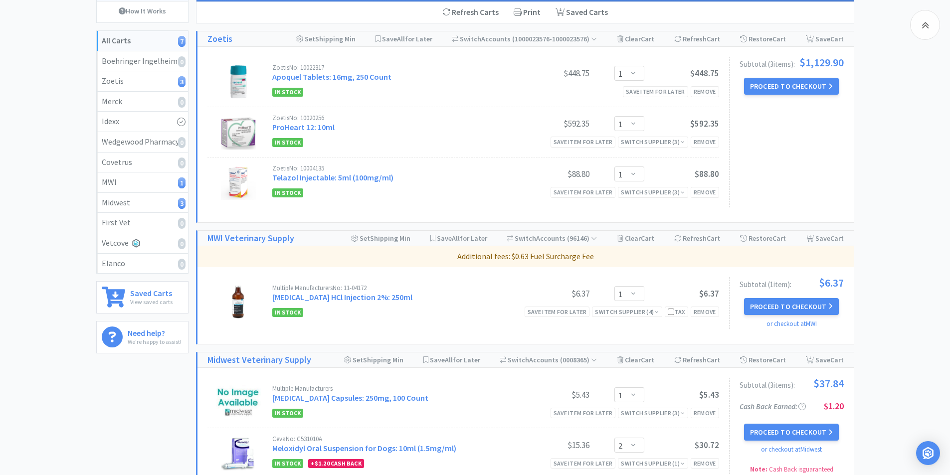
scroll to position [100, 0]
click at [778, 84] on button "Proceed to Checkout" at bounding box center [791, 86] width 95 height 17
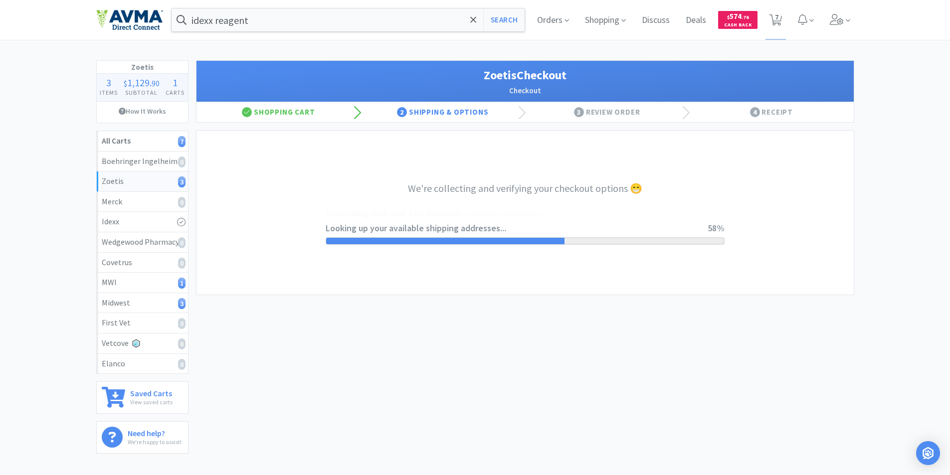
select select "invoice"
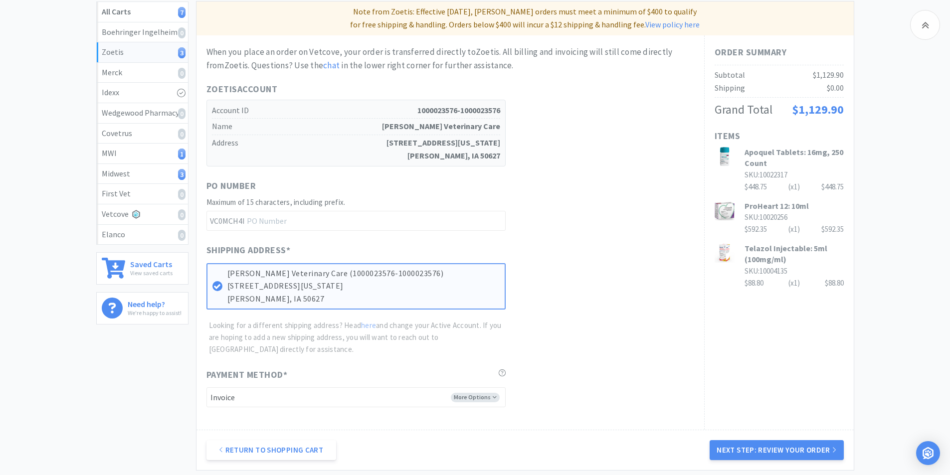
scroll to position [227, 0]
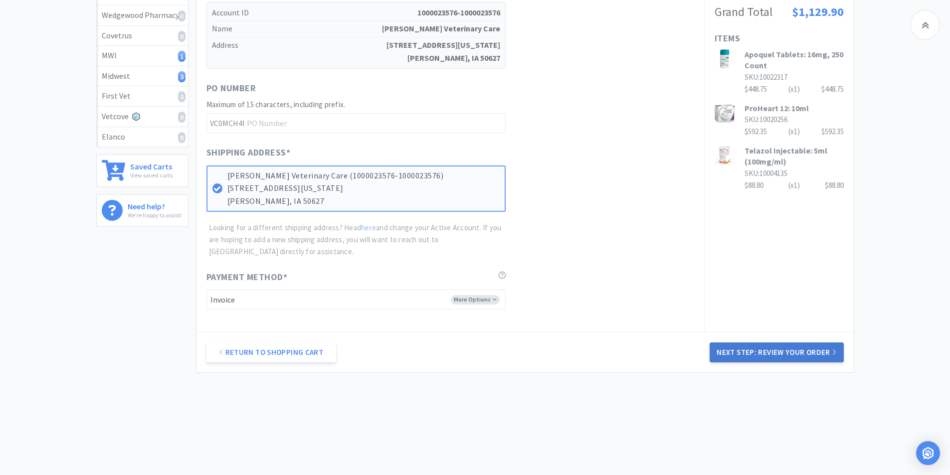
click at [760, 343] on button "Next Step: Review Your Order" at bounding box center [777, 353] width 134 height 20
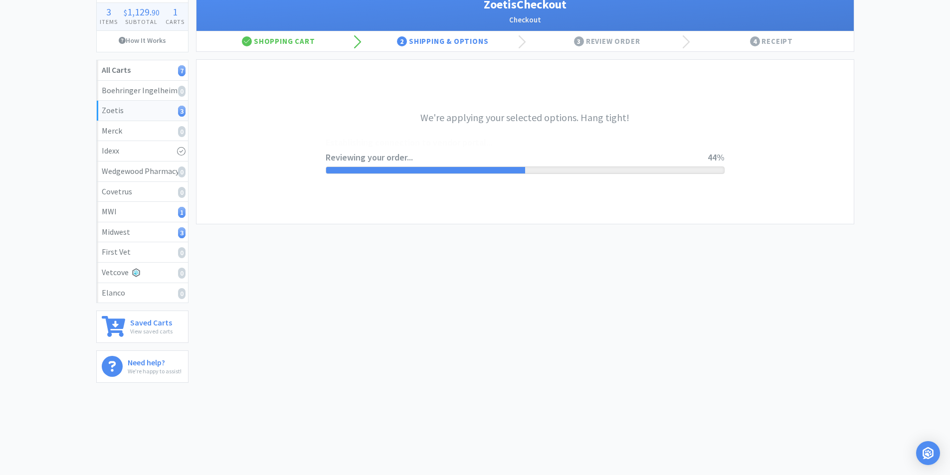
scroll to position [0, 0]
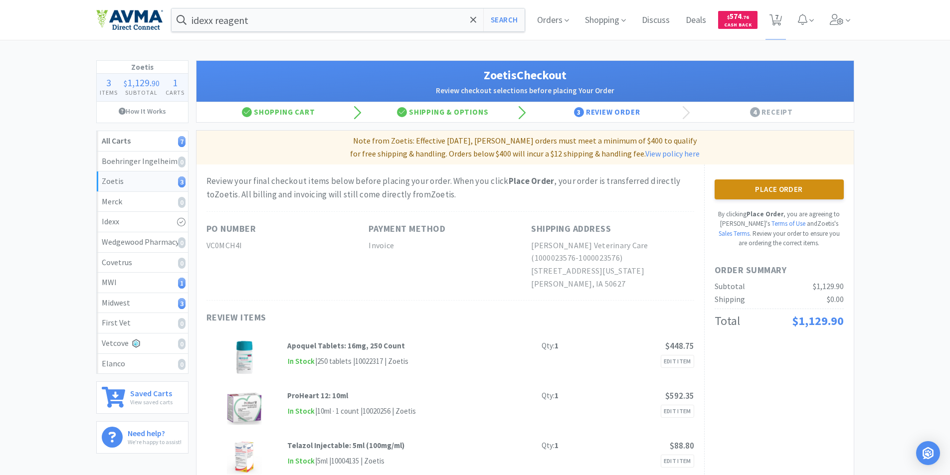
click at [776, 189] on button "Place Order" at bounding box center [779, 190] width 129 height 20
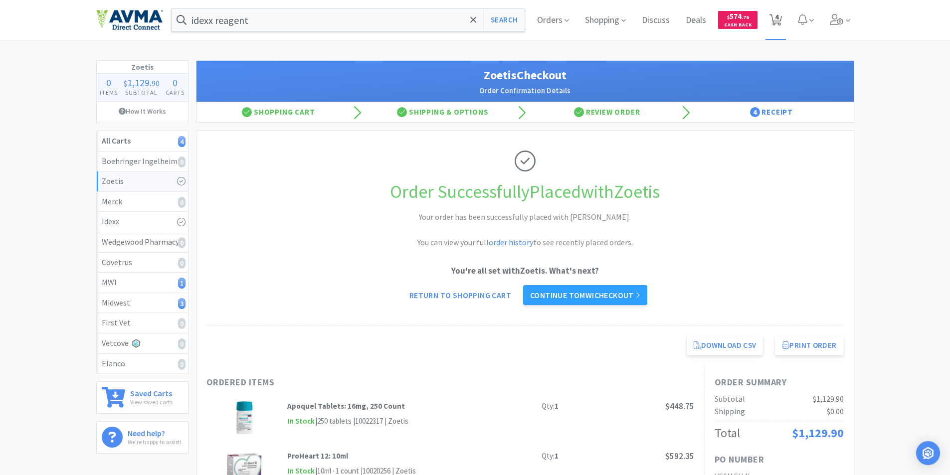
click at [778, 17] on span "4" at bounding box center [776, 17] width 3 height 40
select select "1"
select select "2"
select select "1"
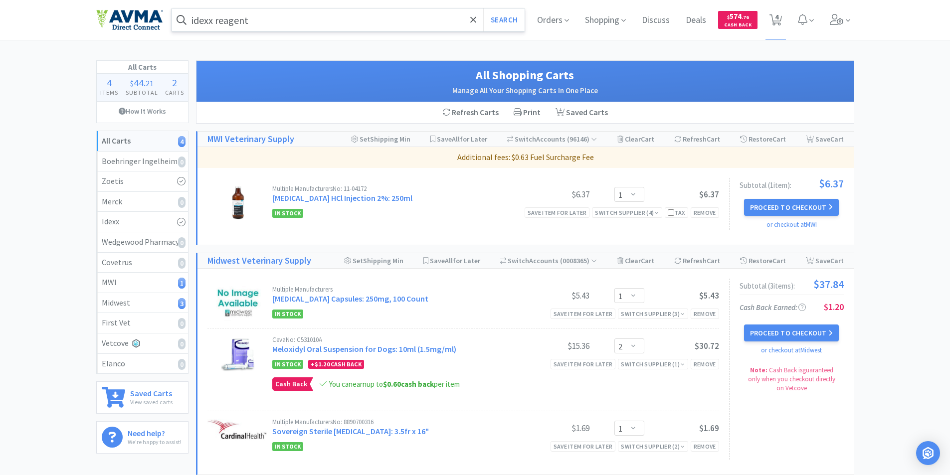
click at [260, 20] on input "idexx reagent" at bounding box center [349, 19] width 354 height 23
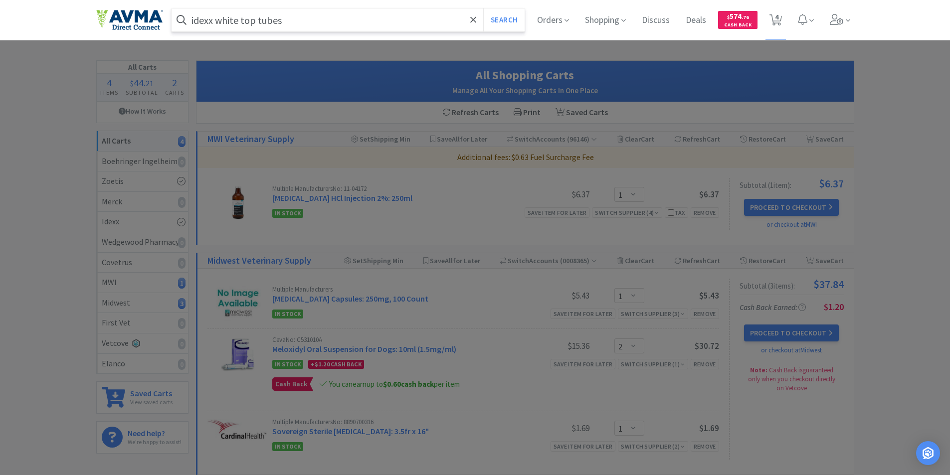
type input "idexx white top tubes"
click at [483, 8] on button "Search" at bounding box center [503, 19] width 41 height 23
select select "1"
select select "2"
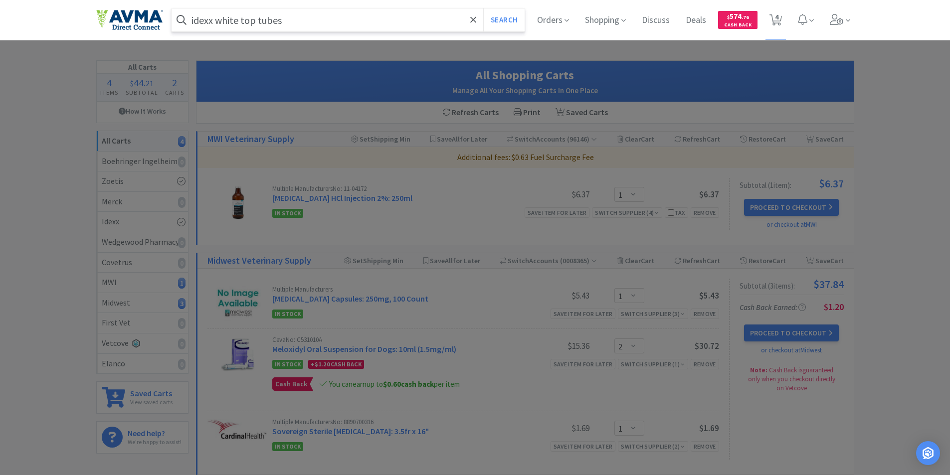
select select "1"
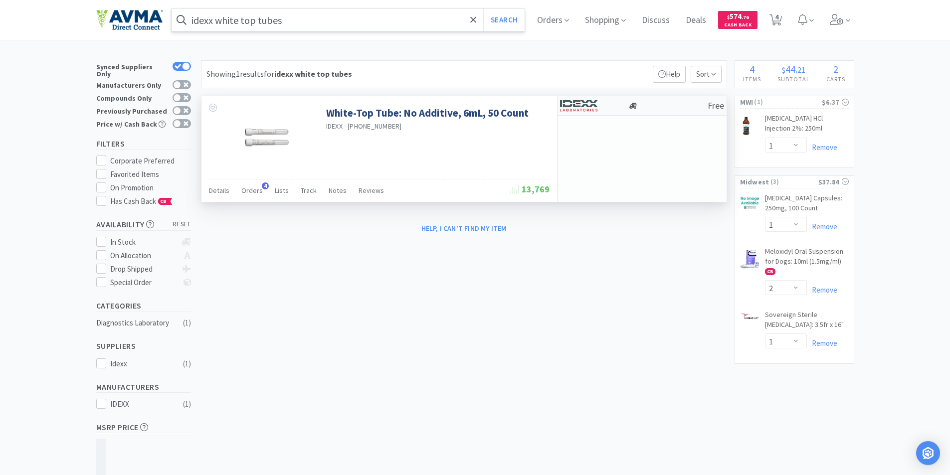
click at [583, 101] on img at bounding box center [578, 105] width 37 height 15
select select "1"
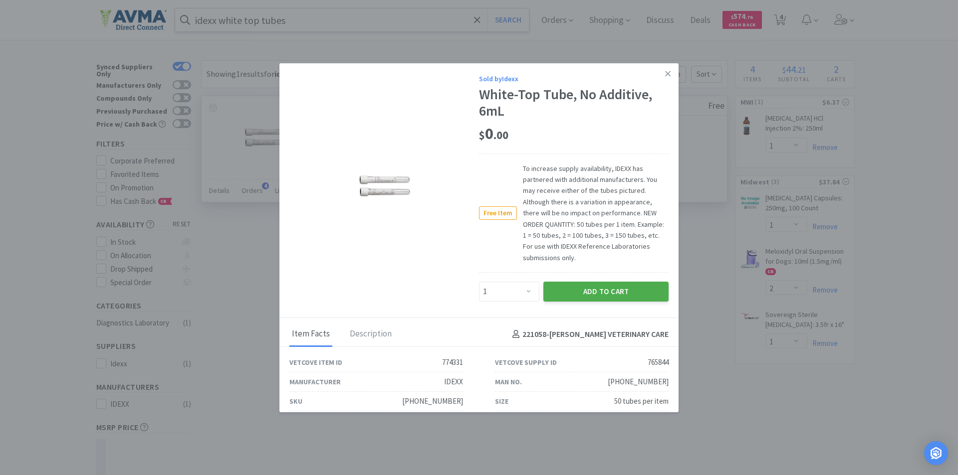
click at [580, 291] on button "Add to Cart" at bounding box center [605, 292] width 125 height 20
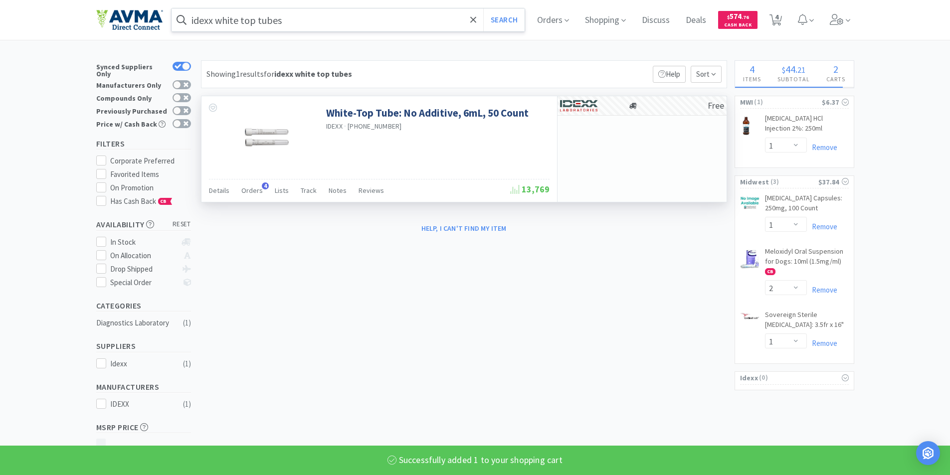
select select "1"
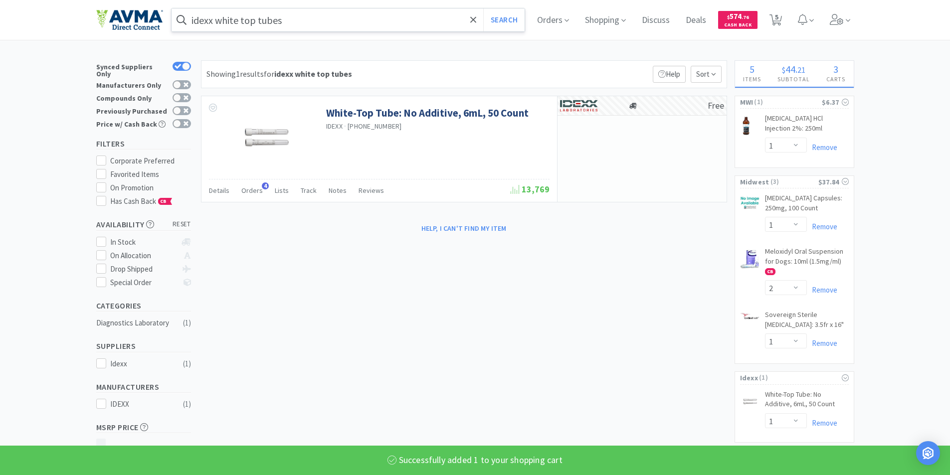
click at [268, 24] on input "idexx white top tubes" at bounding box center [349, 19] width 354 height 23
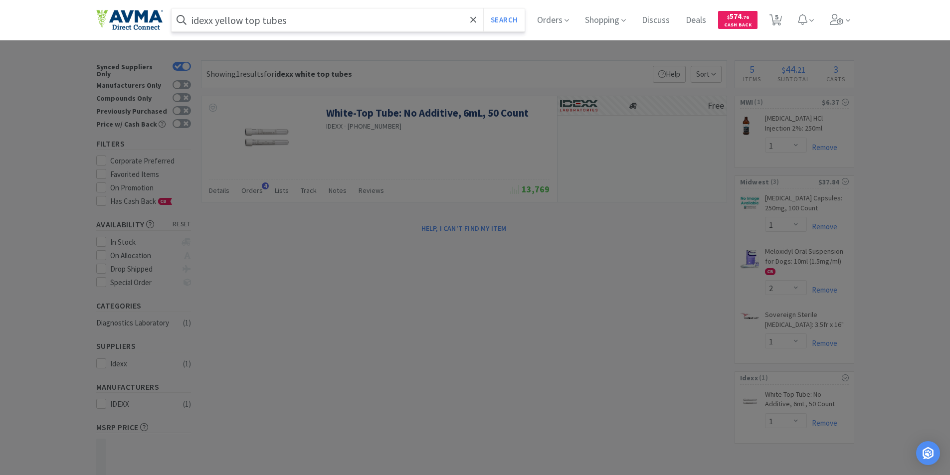
type input "idexx yellow top tubes"
click at [483, 8] on button "Search" at bounding box center [503, 19] width 41 height 23
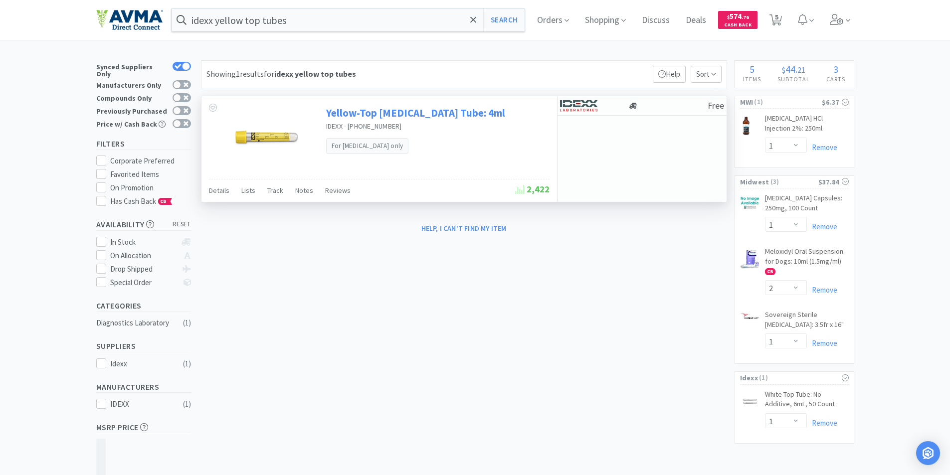
click at [379, 114] on link "Yellow-Top [MEDICAL_DATA] Tube: 4ml" at bounding box center [415, 112] width 179 height 13
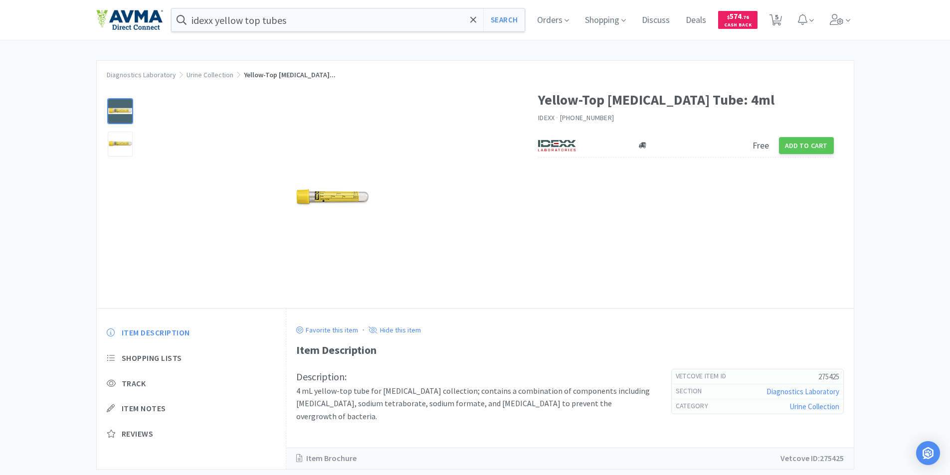
select select "1"
select select "2"
select select "1"
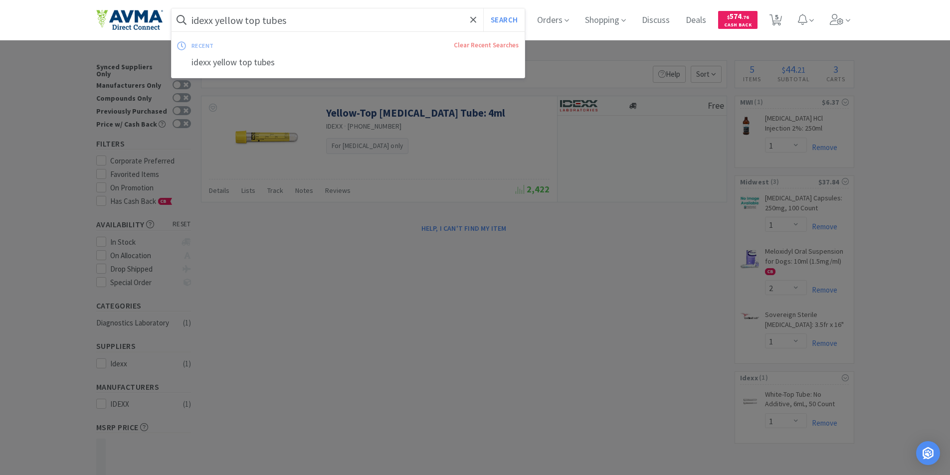
click at [249, 21] on input "idexx yellow top tubes" at bounding box center [349, 19] width 354 height 23
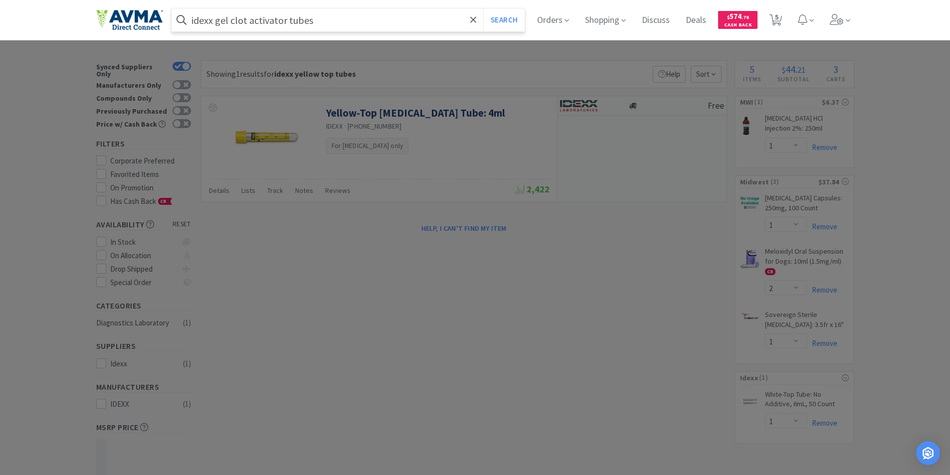
click at [483, 8] on button "Search" at bounding box center [503, 19] width 41 height 23
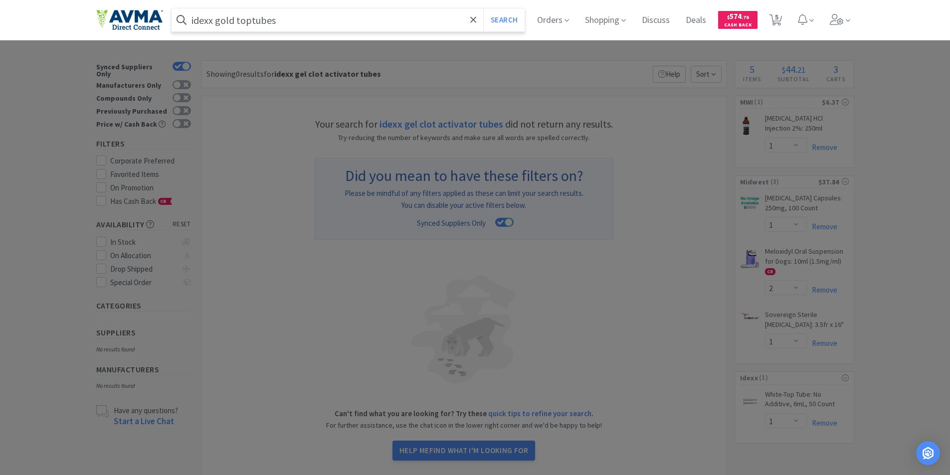
click at [483, 8] on button "Search" at bounding box center [503, 19] width 41 height 23
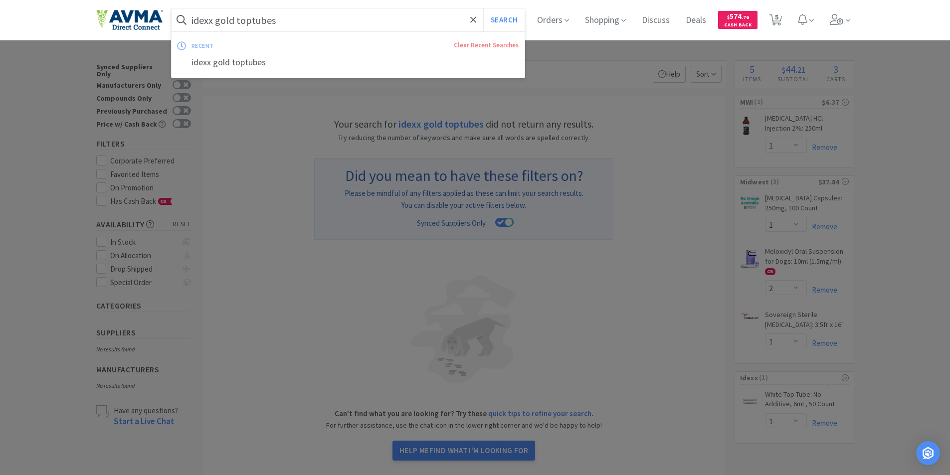
click at [260, 19] on input "idexx gold toptubes" at bounding box center [349, 19] width 354 height 23
drag, startPoint x: 279, startPoint y: 21, endPoint x: 218, endPoint y: 32, distance: 61.8
click at [218, 31] on div "idexx gold toptubes Search recent Clear Recent Searches idexx gold toptubes" at bounding box center [349, 19] width 354 height 23
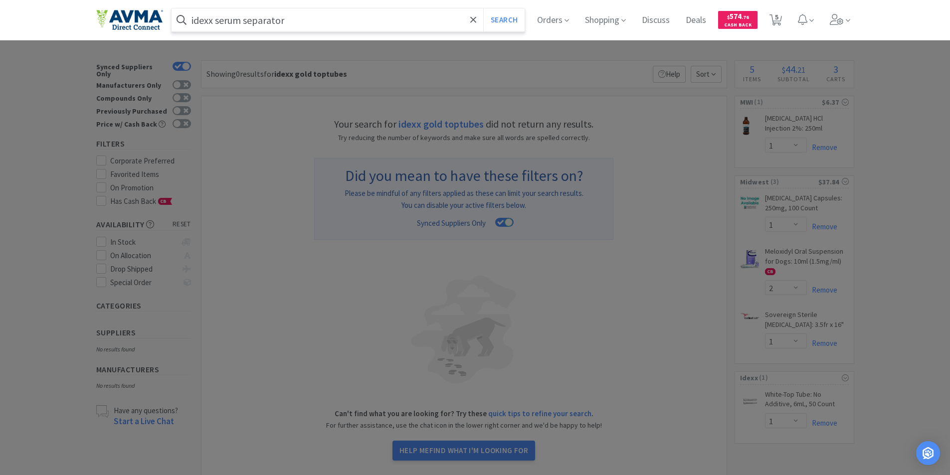
type input "idexx serum separator"
click at [483, 8] on button "Search" at bounding box center [503, 19] width 41 height 23
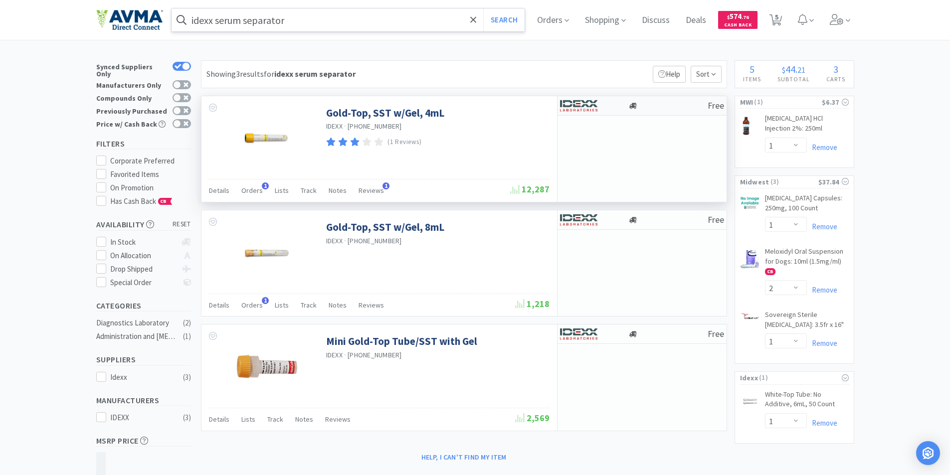
click at [580, 106] on img at bounding box center [578, 105] width 37 height 15
select select "1"
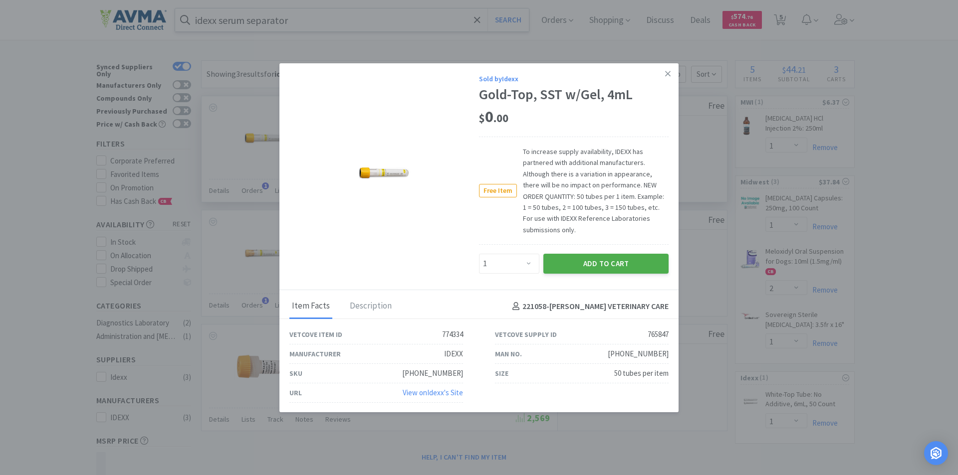
click at [585, 264] on button "Add to Cart" at bounding box center [605, 264] width 125 height 20
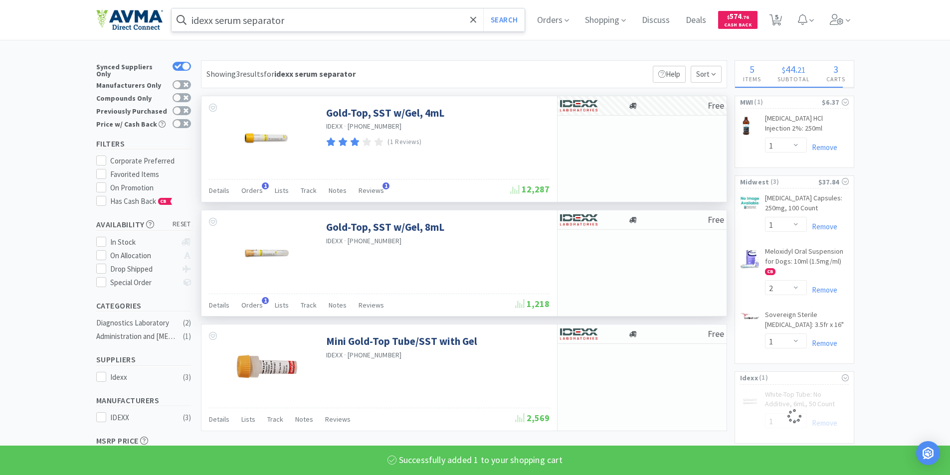
select select "1"
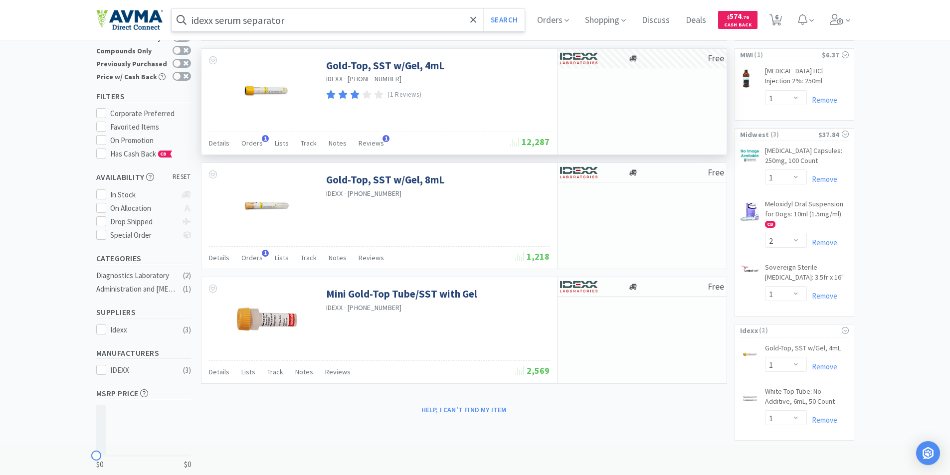
scroll to position [105, 0]
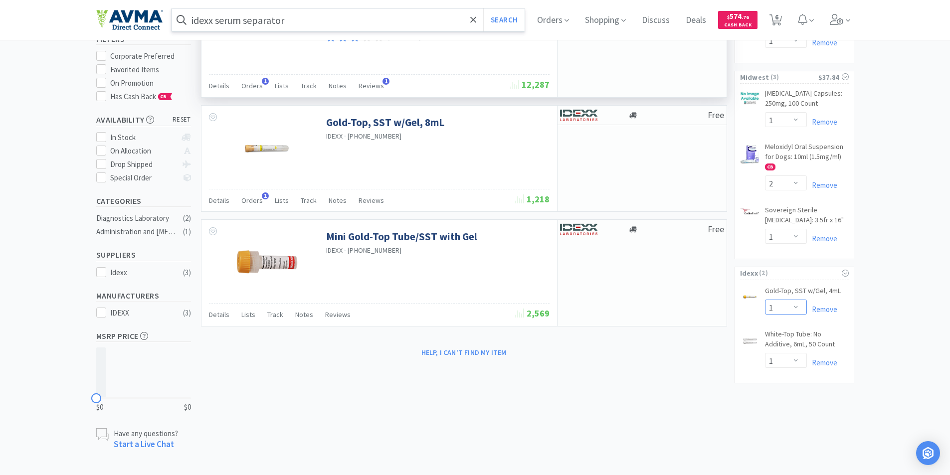
click at [786, 308] on select "Enter Quantity 1 2 3 4 5 6 7 8 9 10 11 12 13 14 15 16 17 18 19 20 Enter Quantity" at bounding box center [786, 307] width 42 height 15
click at [759, 409] on div "× Filter Results Synced Suppliers Only Manufacturers Only Compounds Only Previo…" at bounding box center [475, 203] width 758 height 495
click at [779, 16] on span "6" at bounding box center [776, 17] width 3 height 40
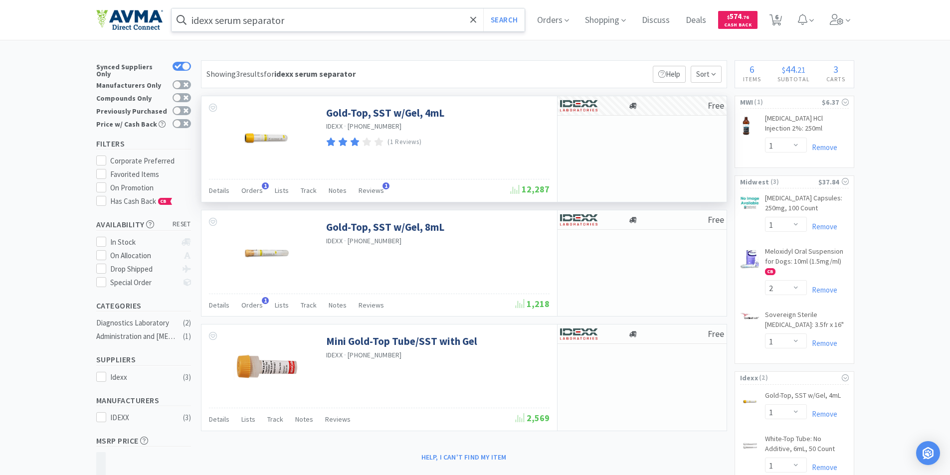
select select "1"
select select "2"
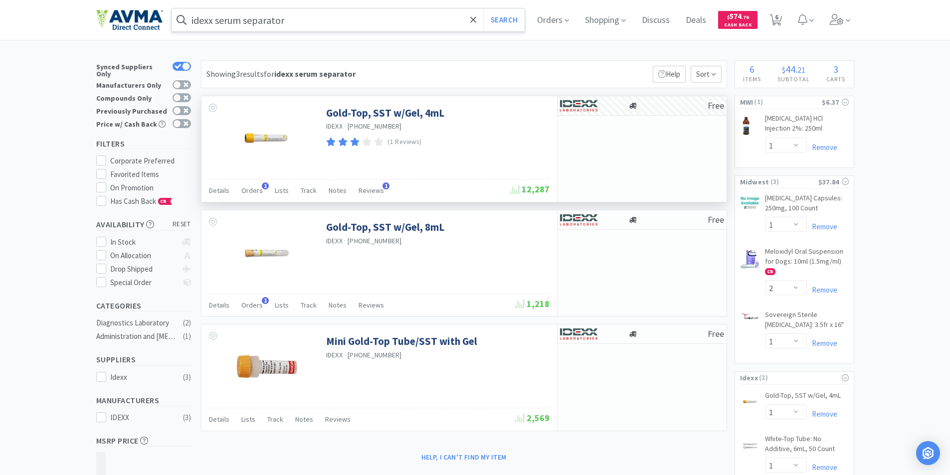
select select "1"
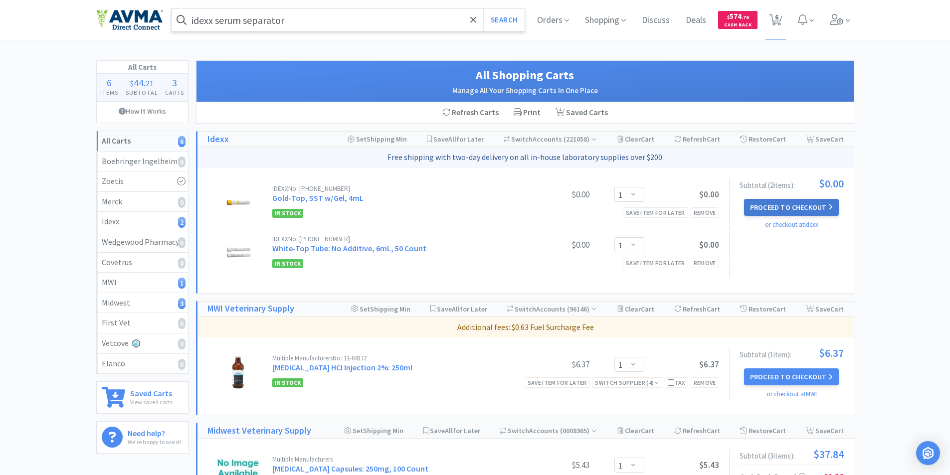
click at [786, 206] on button "Proceed to Checkout" at bounding box center [791, 207] width 95 height 17
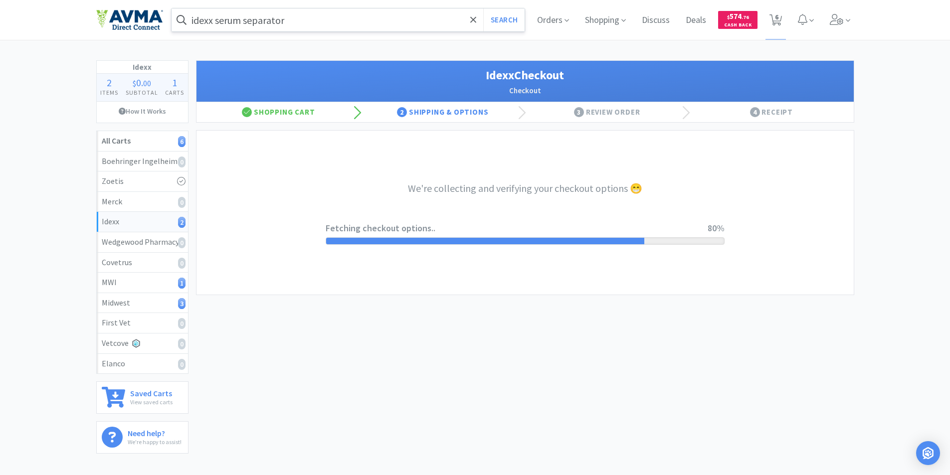
select select "900"
select select "003"
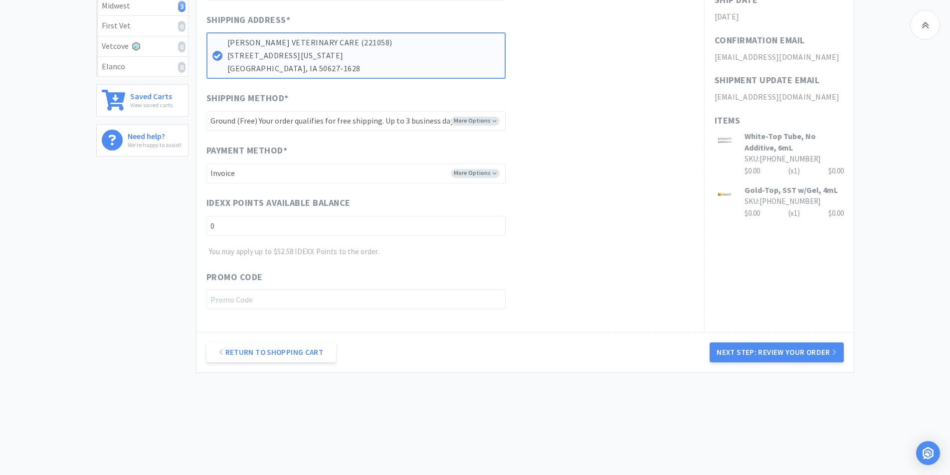
click at [776, 351] on button "Next Step: Review Your Order" at bounding box center [777, 353] width 134 height 20
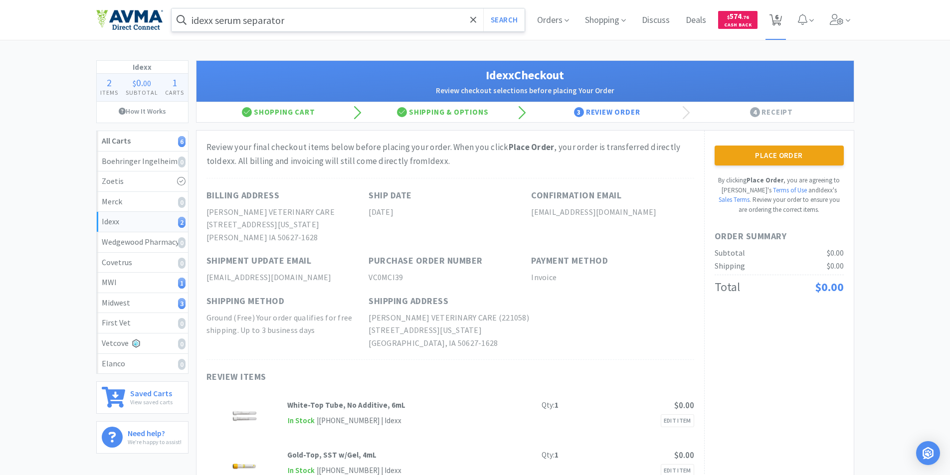
click at [776, 20] on span "6" at bounding box center [776, 17] width 3 height 40
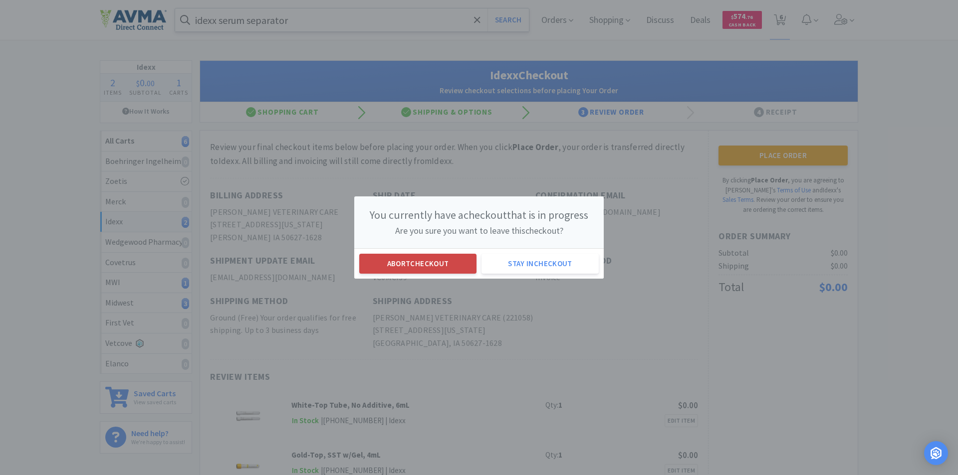
click at [415, 259] on button "Abort checkout" at bounding box center [417, 264] width 117 height 20
select select "1"
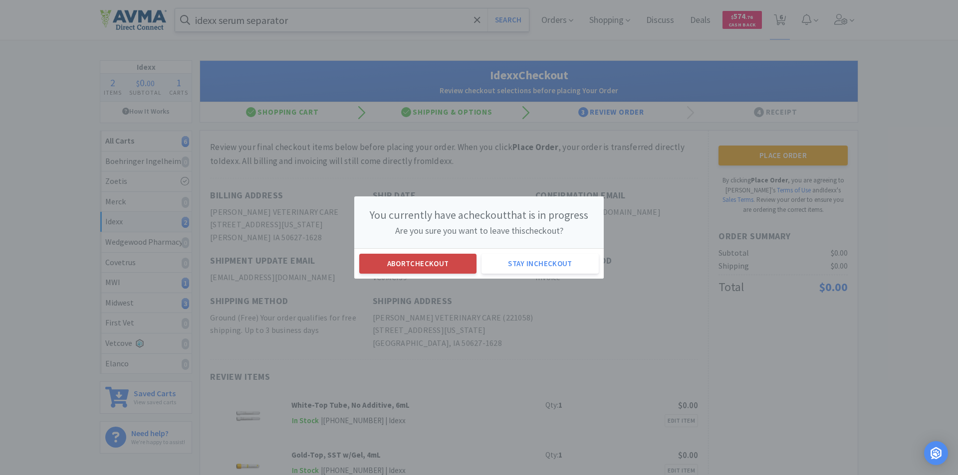
select select "2"
select select "1"
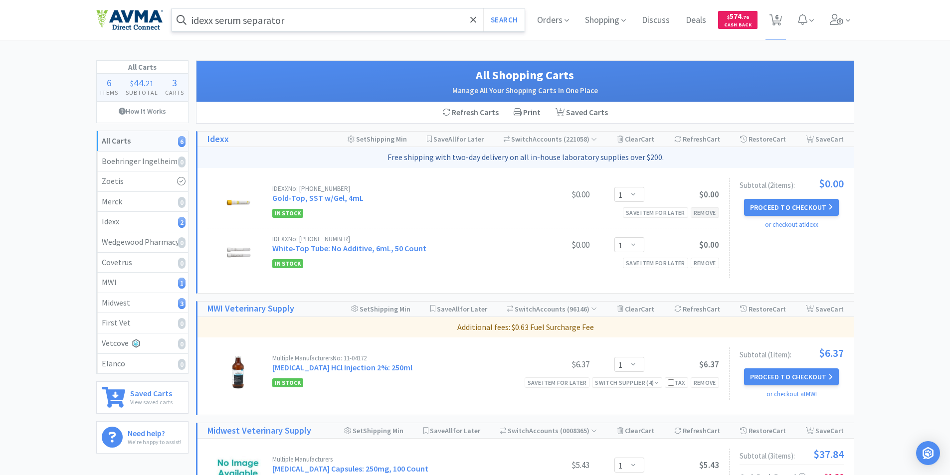
click at [701, 211] on div "Remove" at bounding box center [705, 212] width 28 height 10
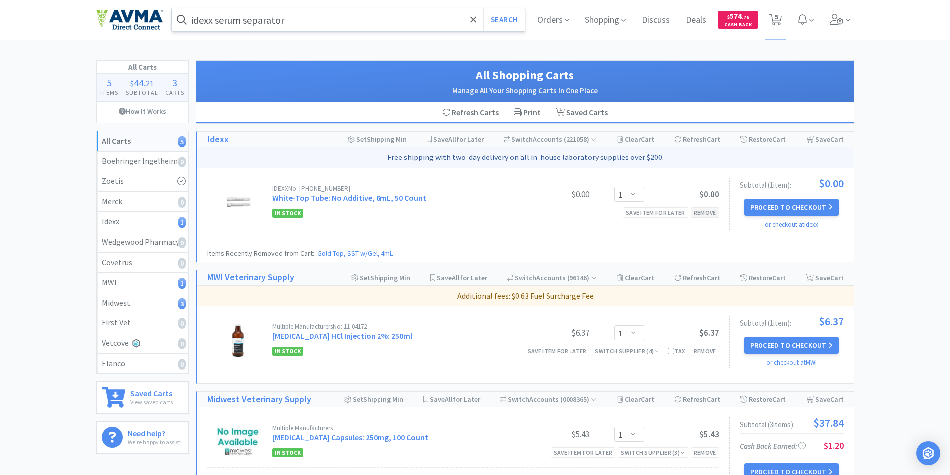
click at [704, 213] on div "Remove" at bounding box center [705, 212] width 28 height 10
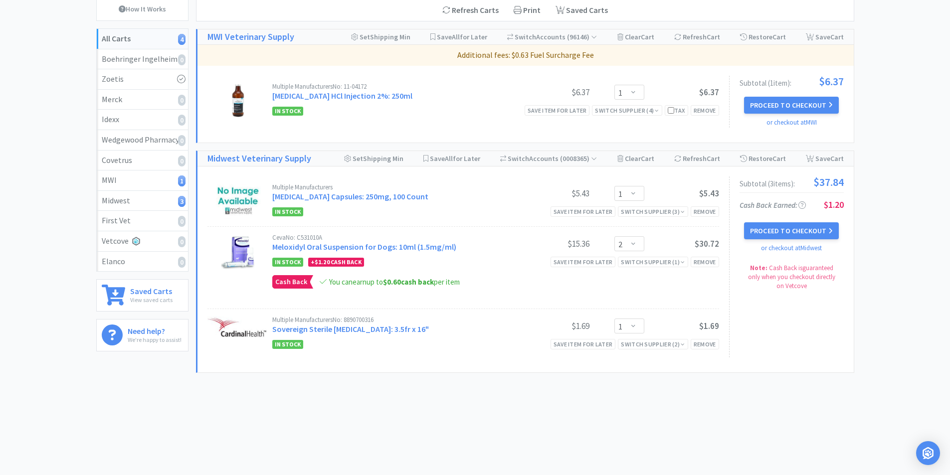
scroll to position [52, 0]
